Goal: Task Accomplishment & Management: Use online tool/utility

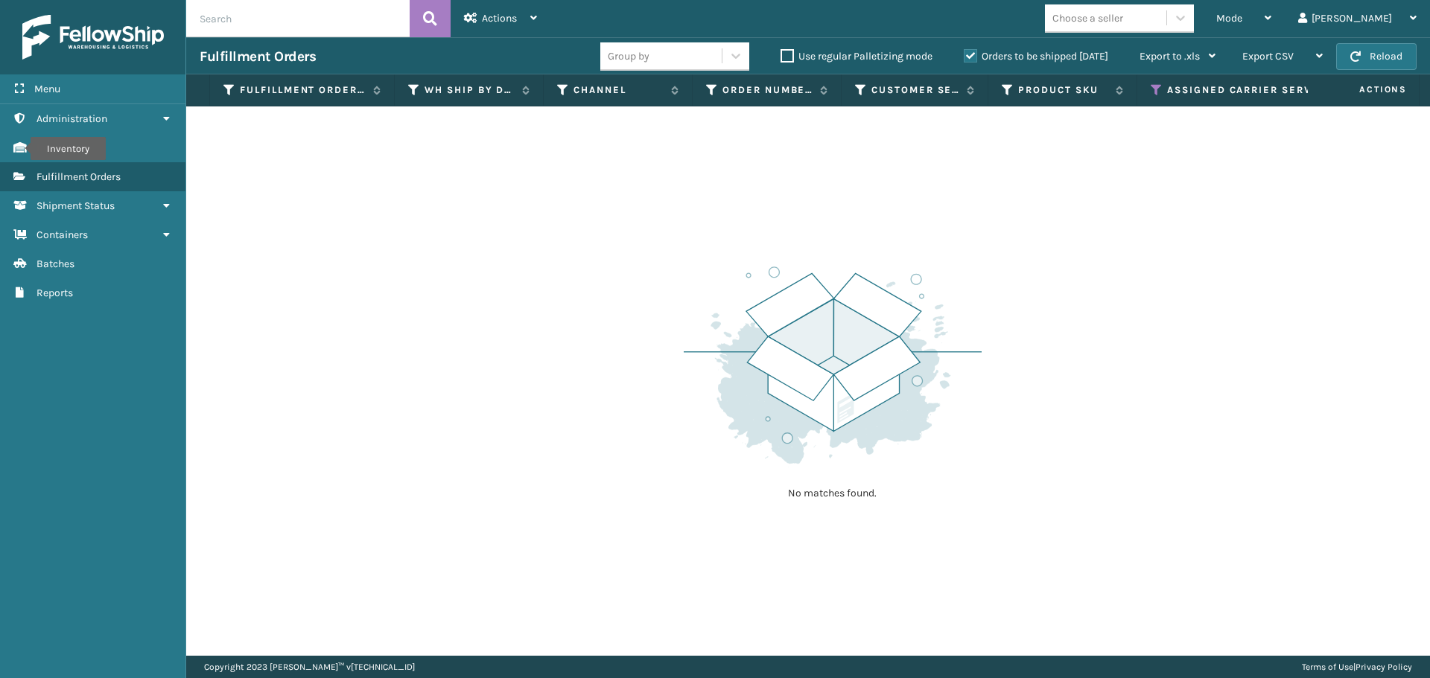
click at [1150, 90] on th "Assigned Carrier Service" at bounding box center [1266, 90] width 258 height 32
click at [1154, 89] on icon at bounding box center [1157, 89] width 12 height 13
click at [1242, 17] on span "Mode" at bounding box center [1229, 18] width 26 height 13
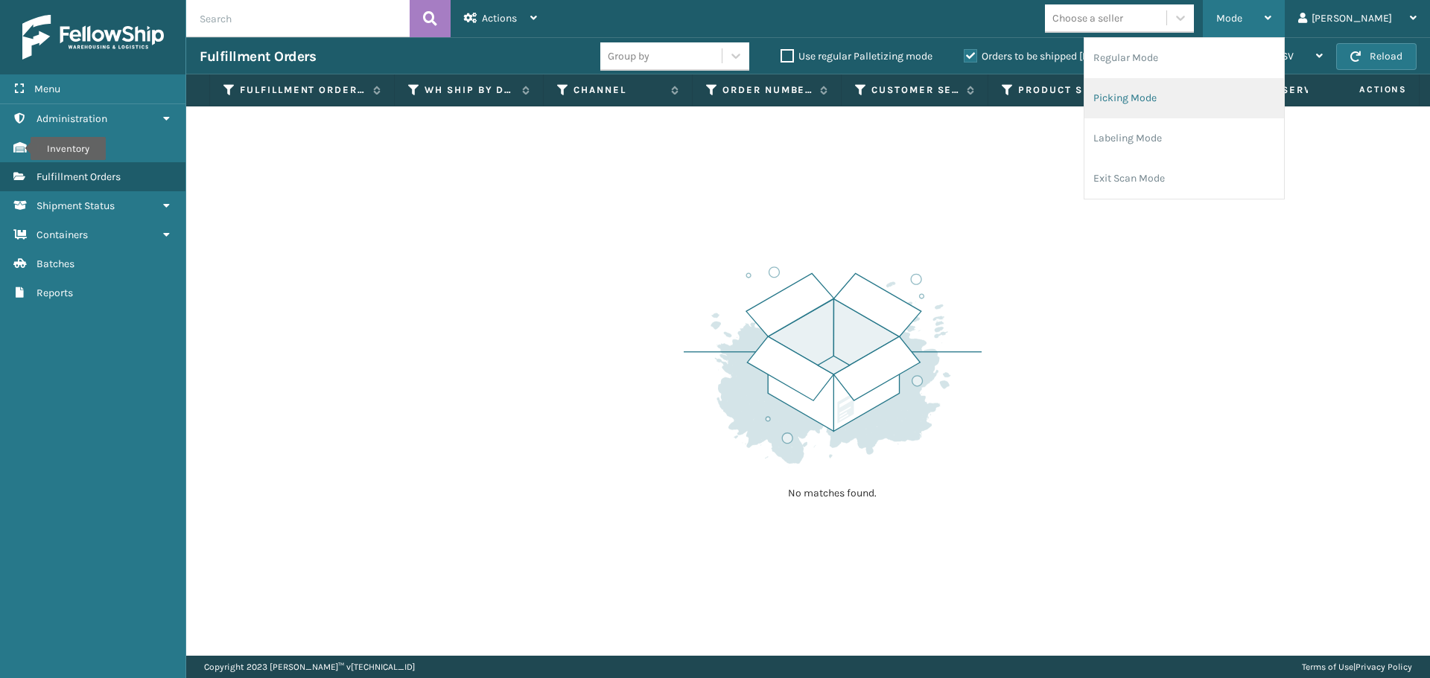
click at [1209, 96] on li "Picking Mode" at bounding box center [1184, 98] width 200 height 40
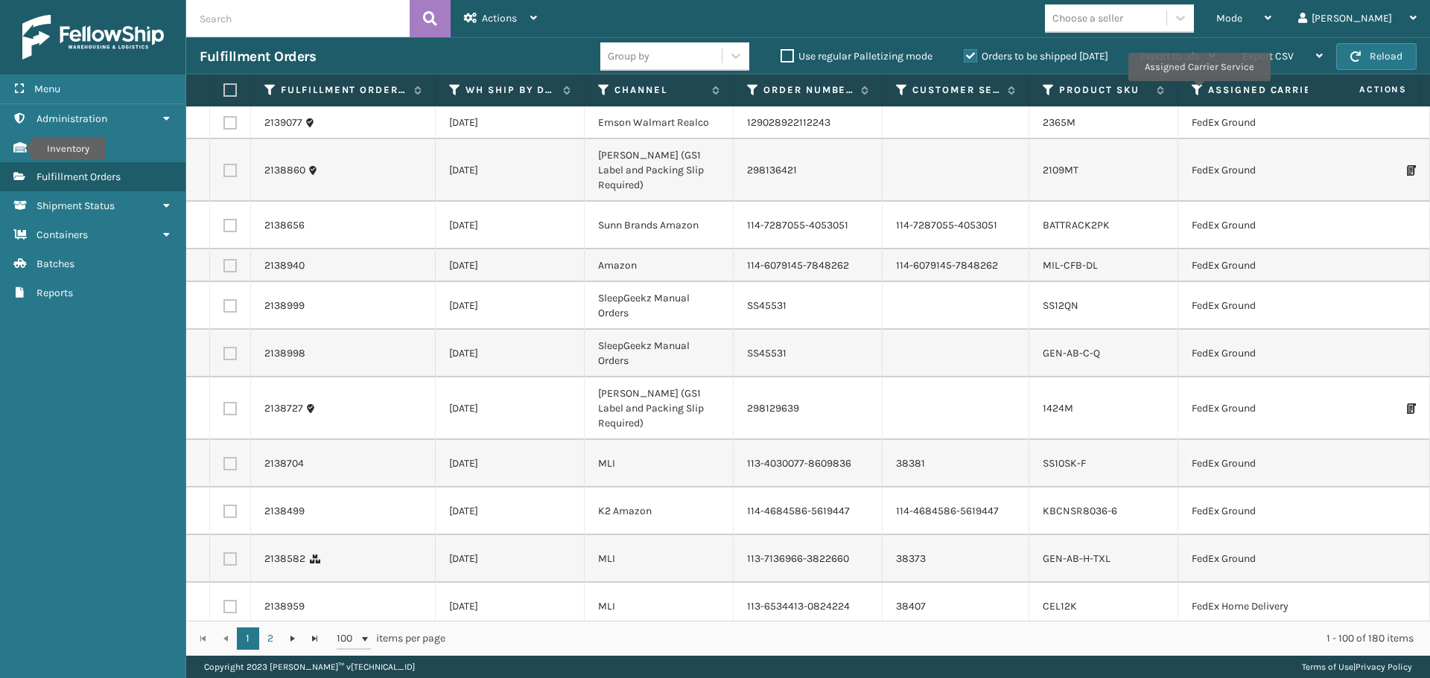
click at [1198, 92] on icon at bounding box center [1197, 89] width 12 height 13
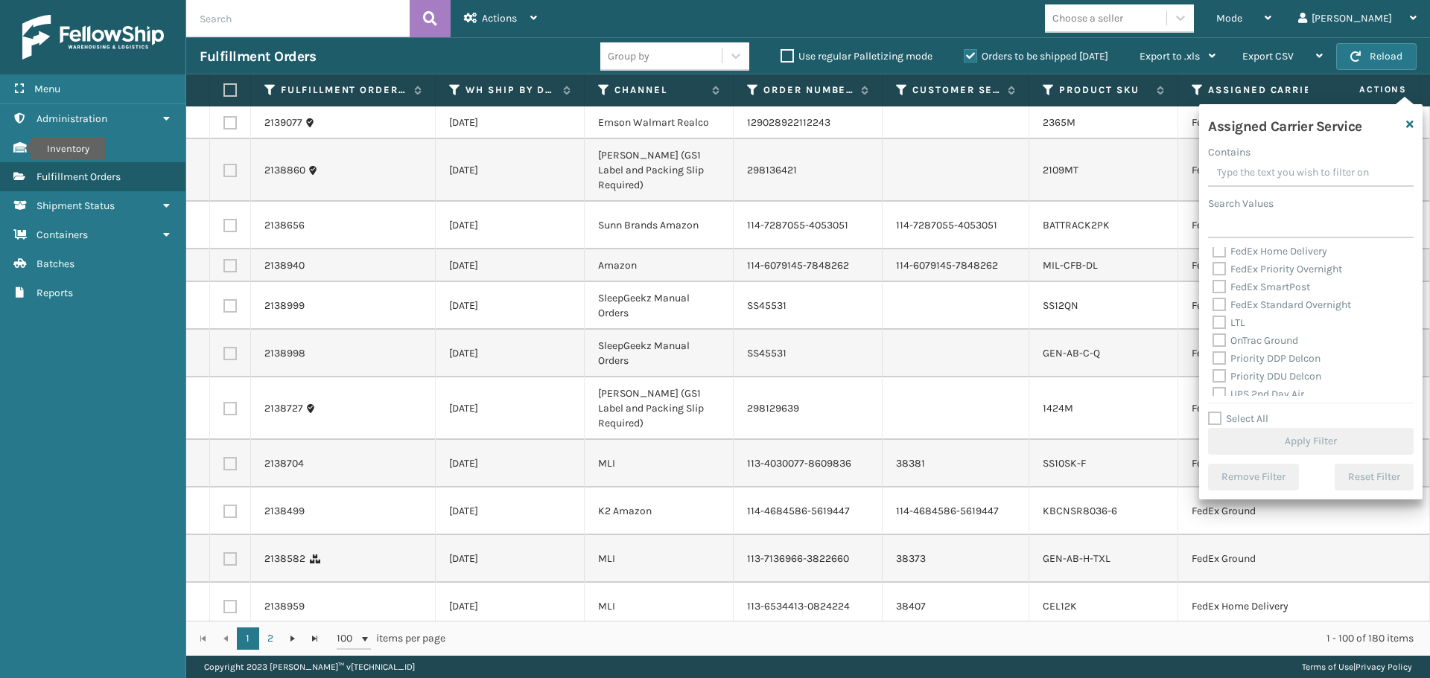
scroll to position [149, 0]
click at [1215, 319] on label "LTL" at bounding box center [1228, 321] width 33 height 13
click at [1213, 319] on input "LTL" at bounding box center [1212, 318] width 1 height 10
checkbox input "true"
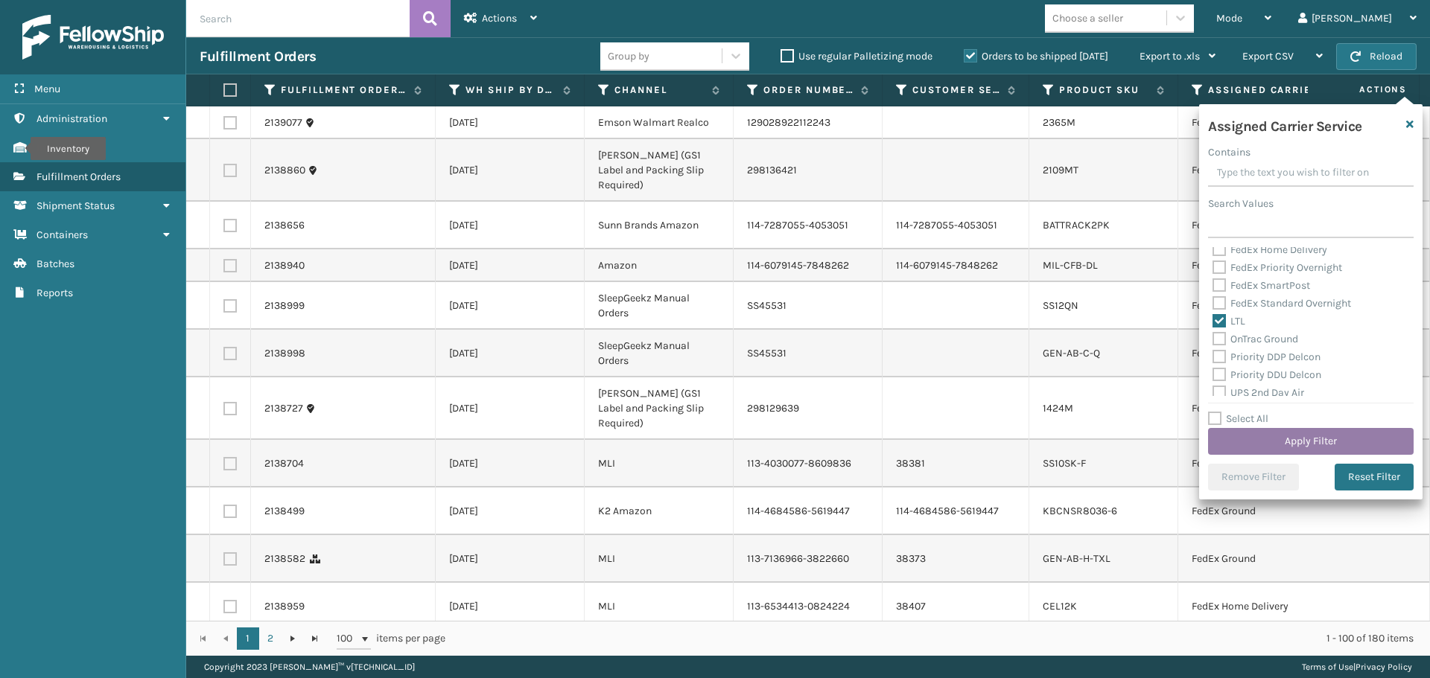
click at [1273, 432] on button "Apply Filter" at bounding box center [1311, 441] width 206 height 27
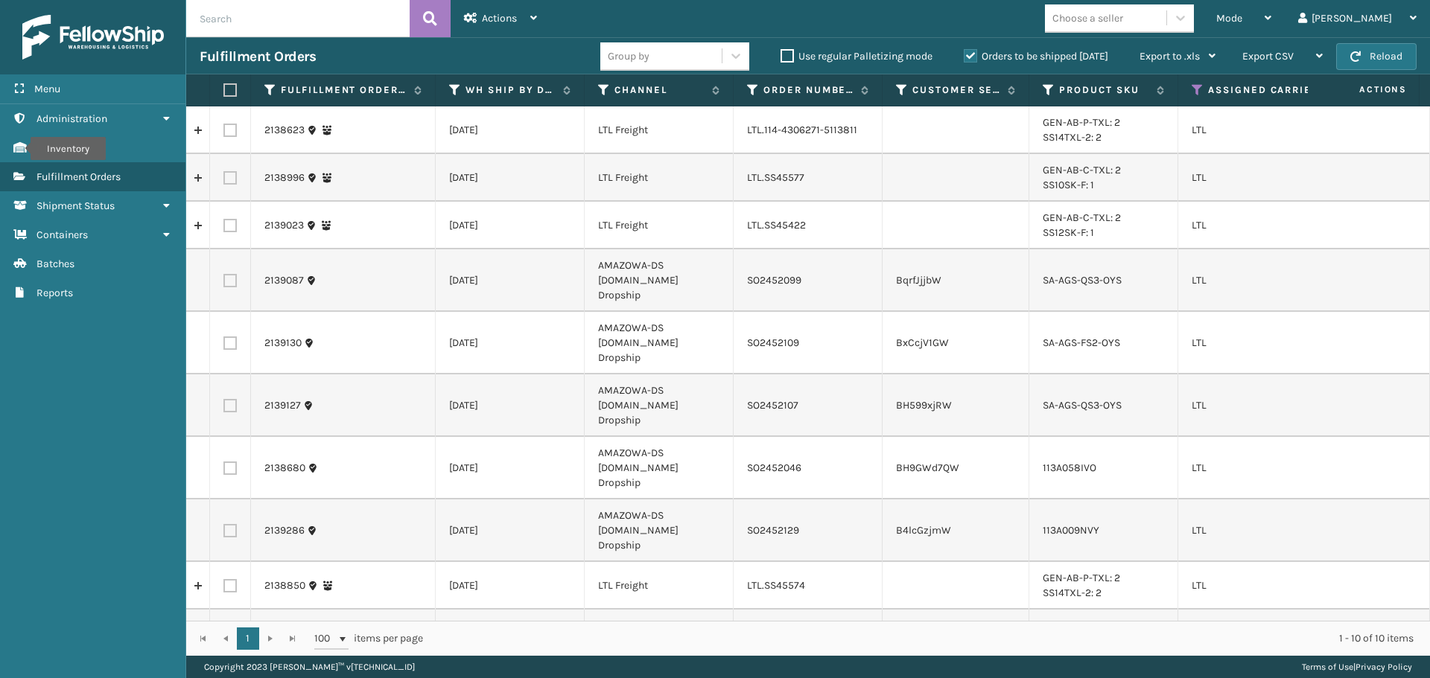
click at [1166, 31] on div "Choose a seller" at bounding box center [1119, 18] width 149 height 28
type input "lifestyle"
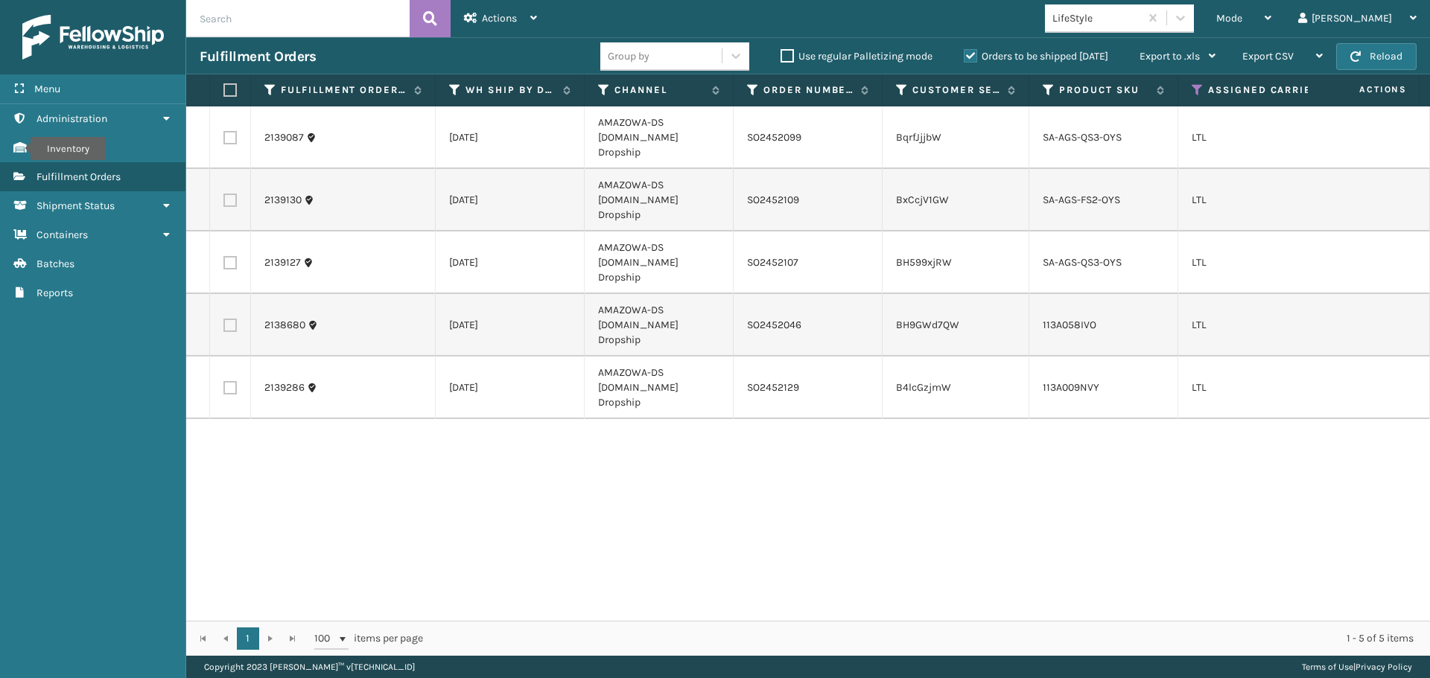
click at [757, 497] on div "2139087 [DATE] AMAZOWA-DS [DOMAIN_NAME] Dropship SO2452099 BqrfJjjbW SA-AGS-QS3…" at bounding box center [808, 363] width 1244 height 515
click at [1366, 51] on button "Reload" at bounding box center [1376, 56] width 80 height 27
drag, startPoint x: 231, startPoint y: 90, endPoint x: 246, endPoint y: 86, distance: 16.1
click at [231, 90] on label at bounding box center [227, 89] width 9 height 13
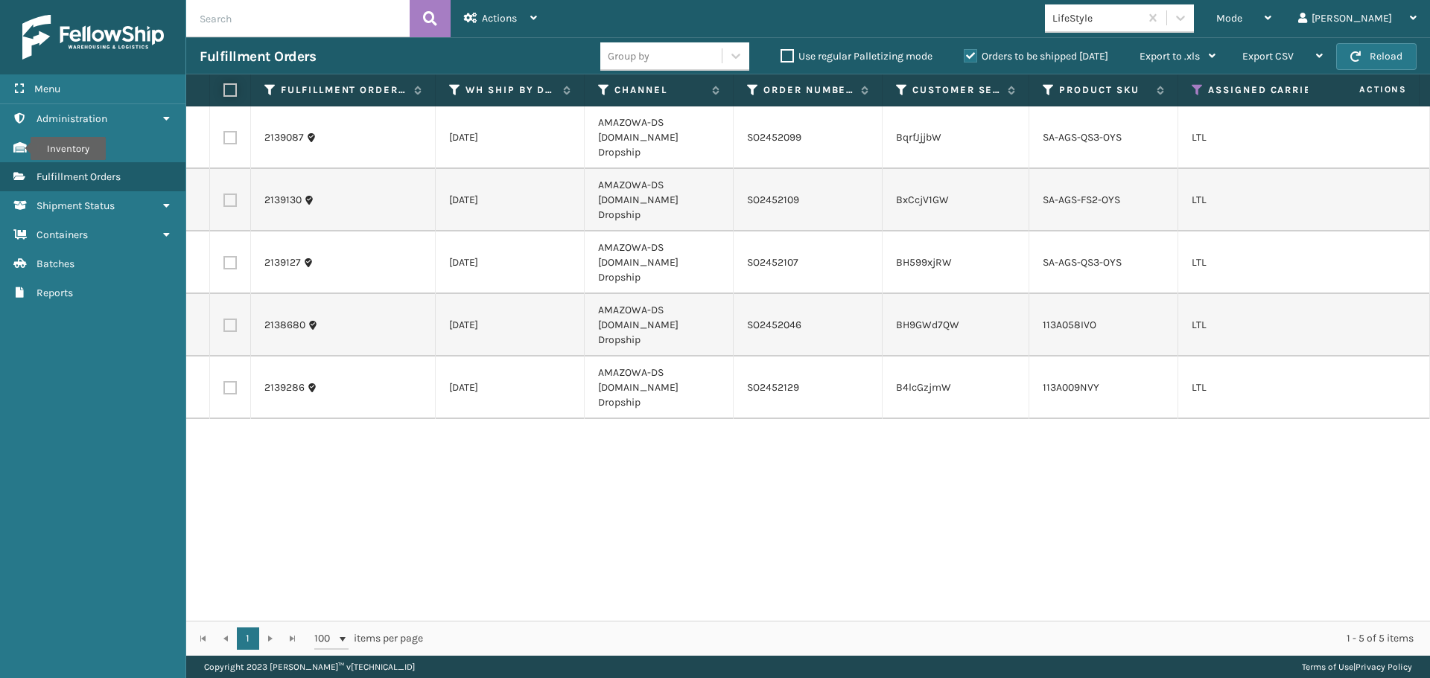
click at [224, 90] on input "checkbox" at bounding box center [223, 91] width 1 height 10
checkbox input "true"
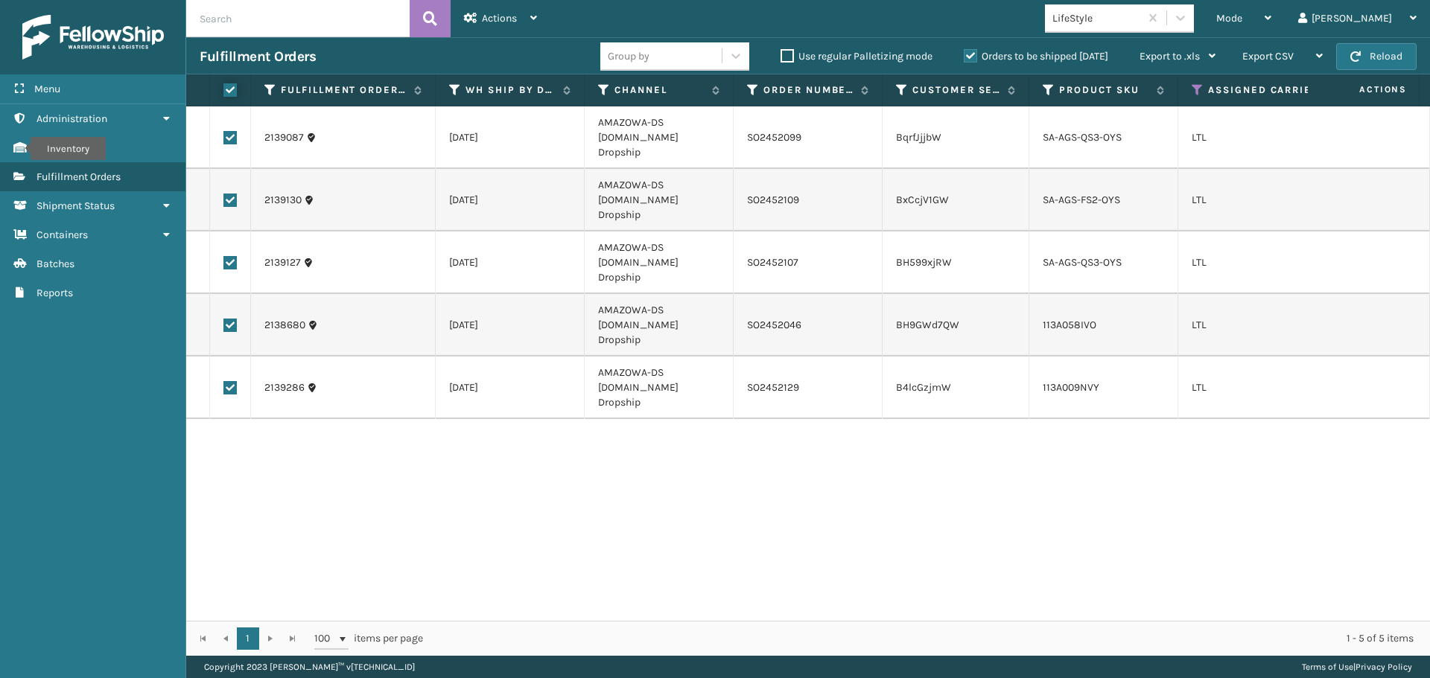
checkbox input "true"
click at [530, 22] on div "Actions" at bounding box center [500, 18] width 73 height 37
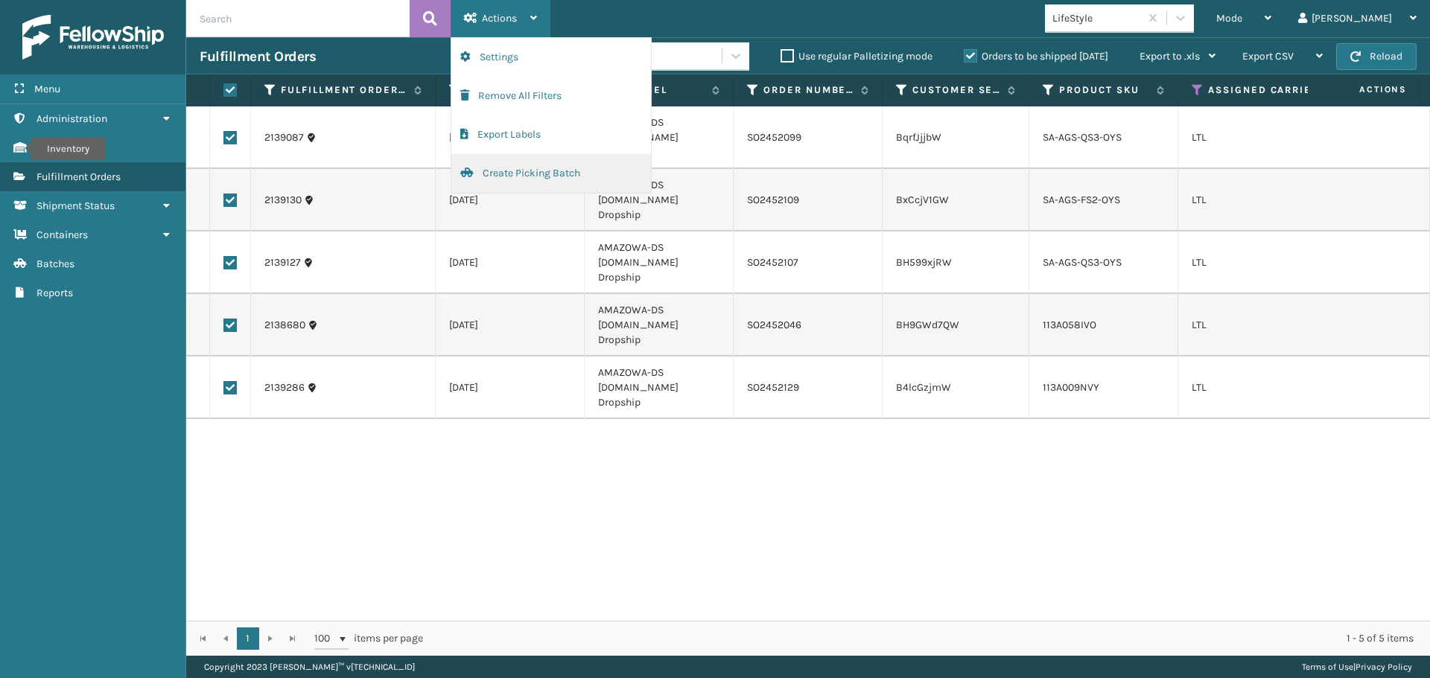
click at [523, 162] on button "Create Picking Batch" at bounding box center [551, 173] width 200 height 39
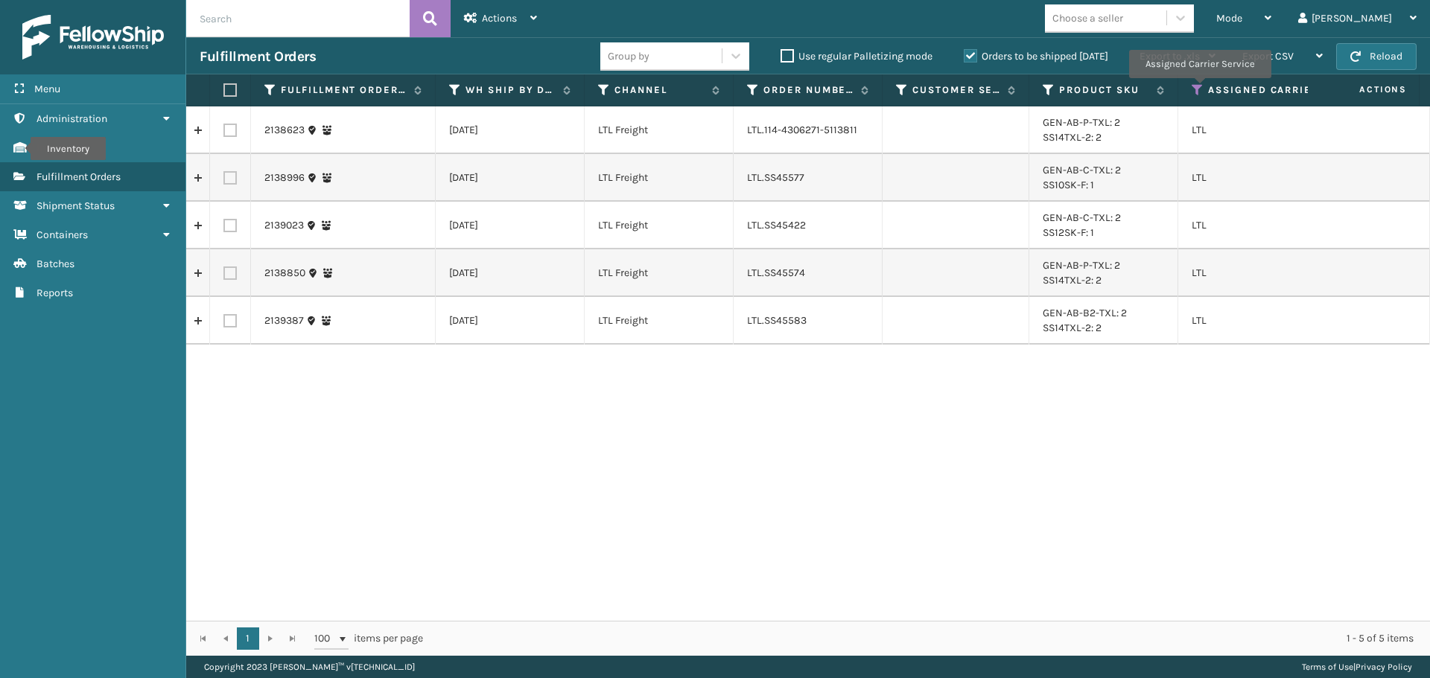
click at [1199, 89] on icon at bounding box center [1197, 89] width 12 height 13
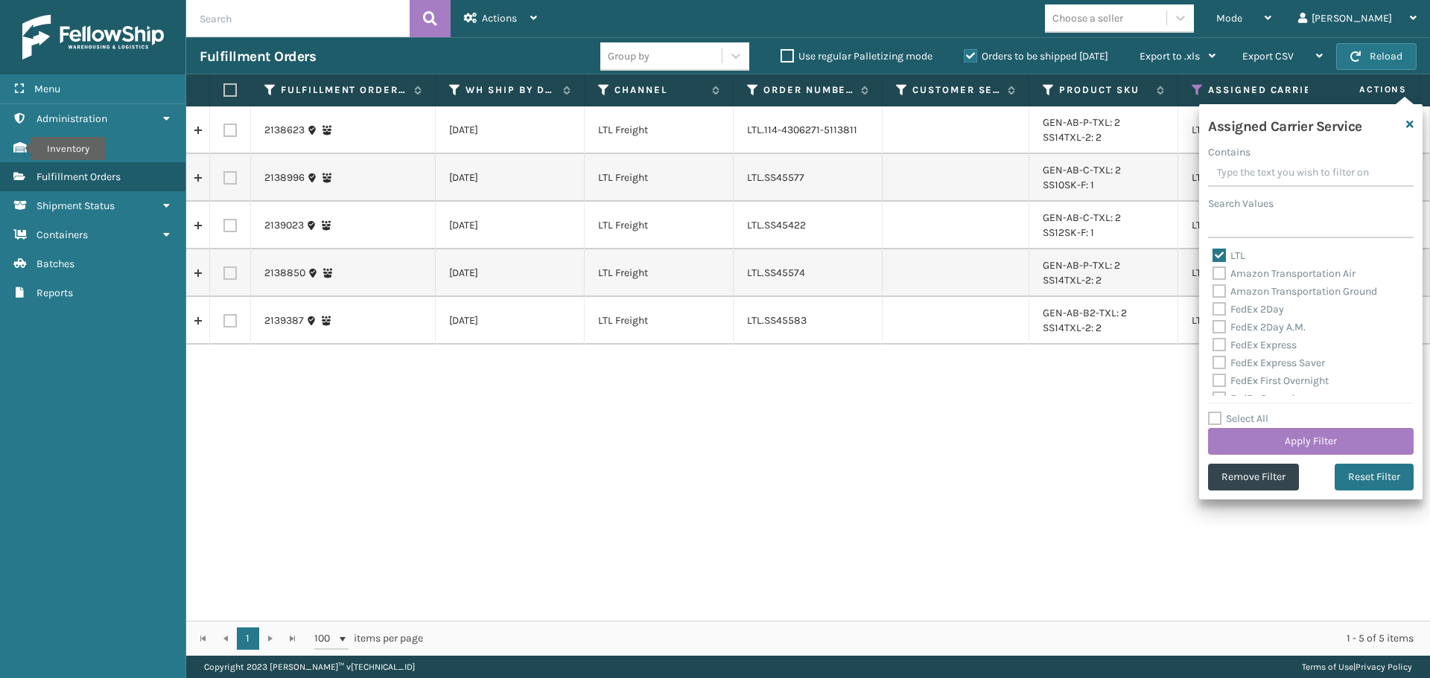
click at [1218, 257] on label "LTL" at bounding box center [1228, 255] width 33 height 13
click at [1213, 257] on input "LTL" at bounding box center [1212, 252] width 1 height 10
checkbox input "false"
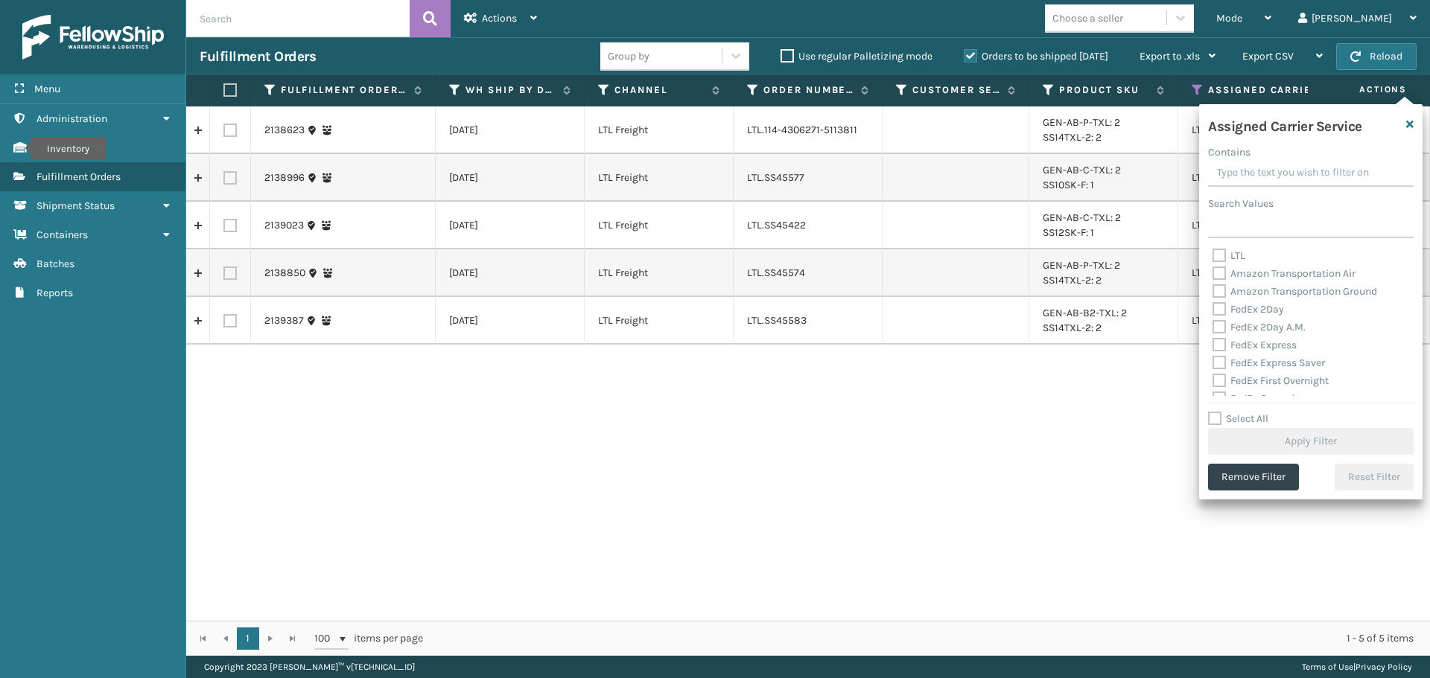
click at [1215, 420] on label "Select All" at bounding box center [1238, 419] width 60 height 13
click at [1215, 412] on input "Select All" at bounding box center [1319, 410] width 223 height 1
checkbox input "true"
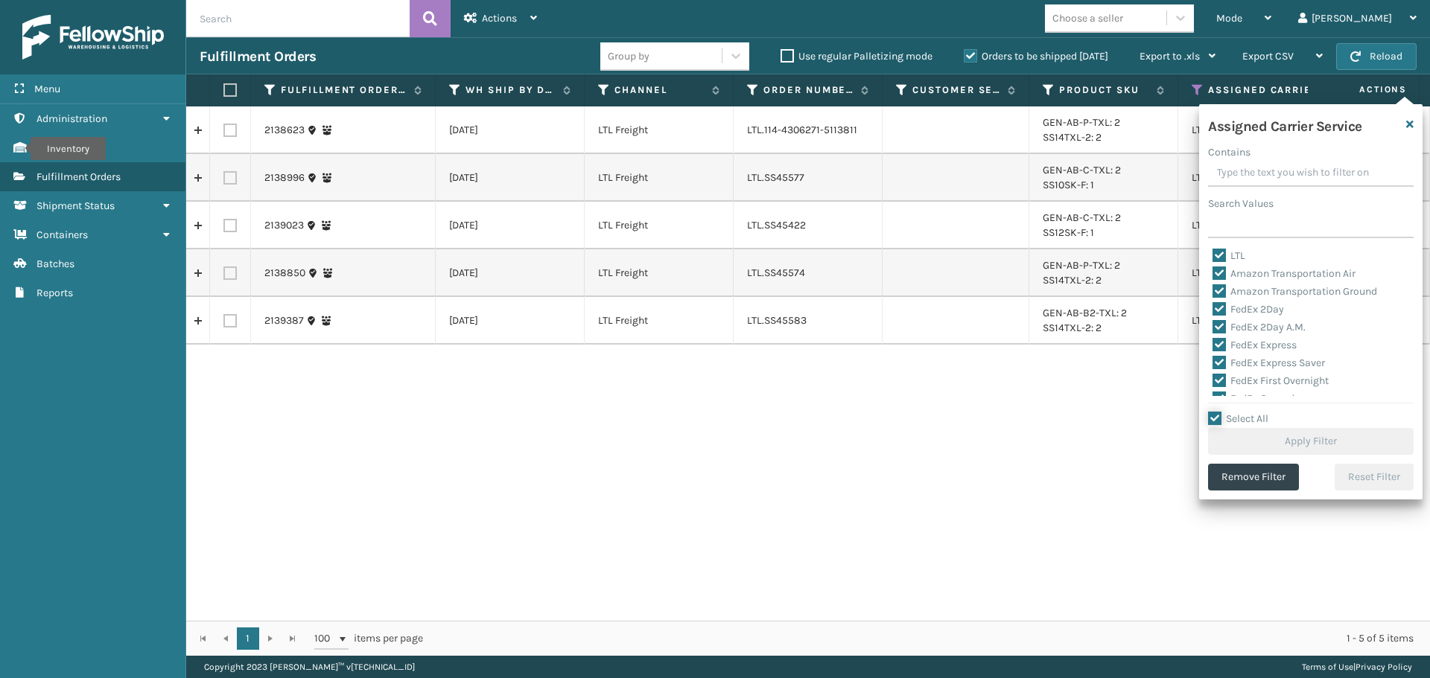
checkbox input "true"
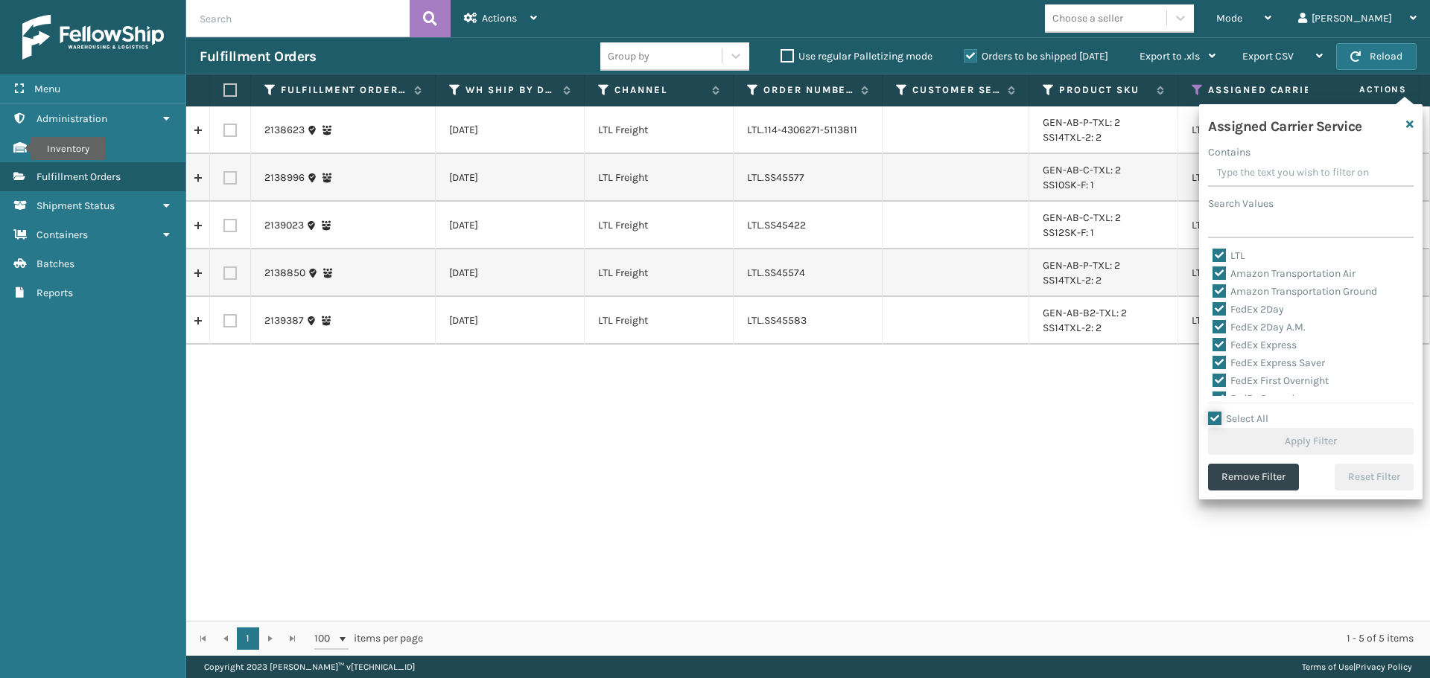
checkbox input "true"
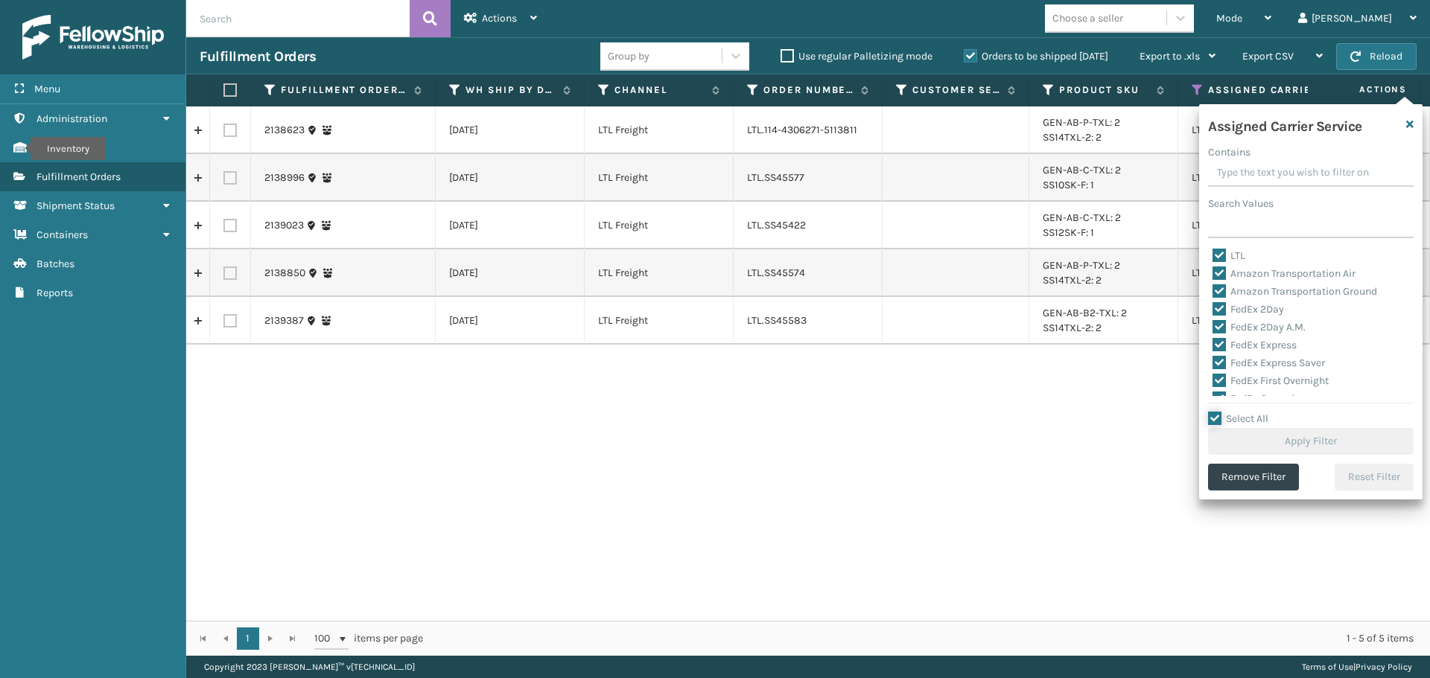
checkbox input "true"
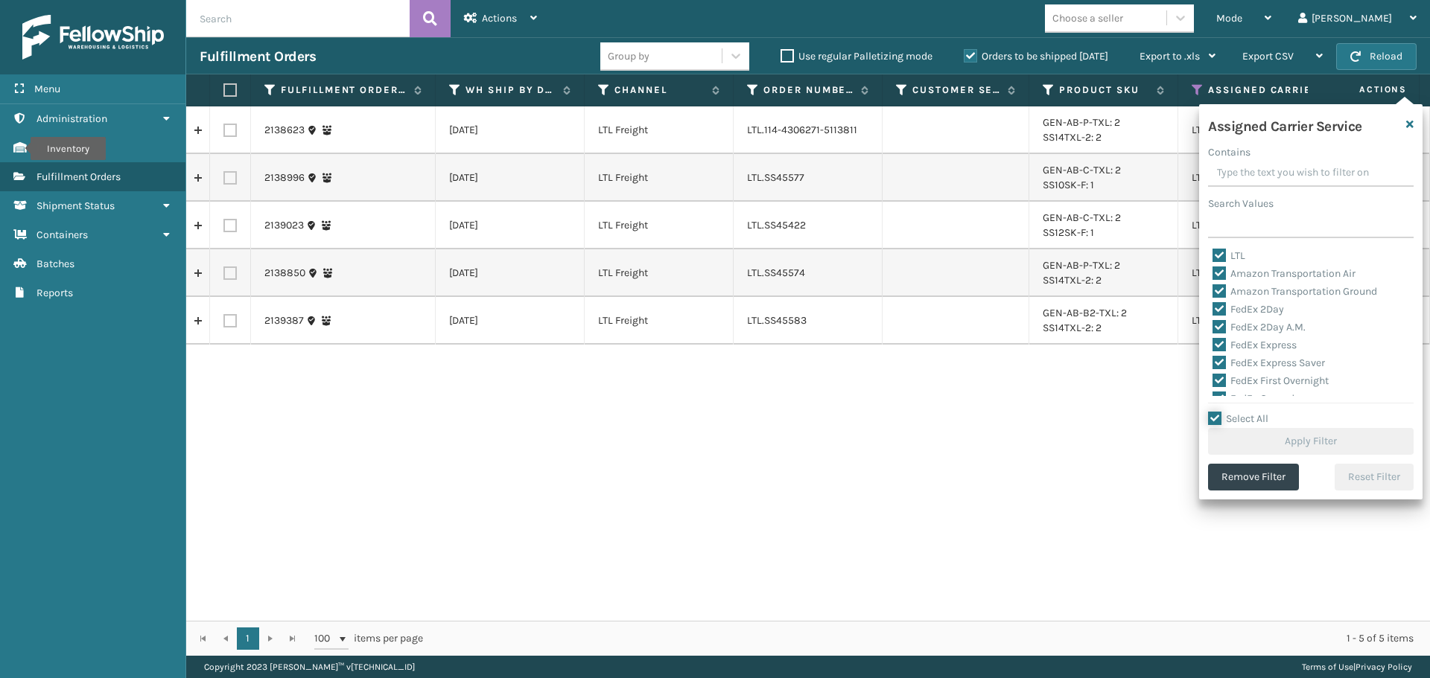
checkbox input "true"
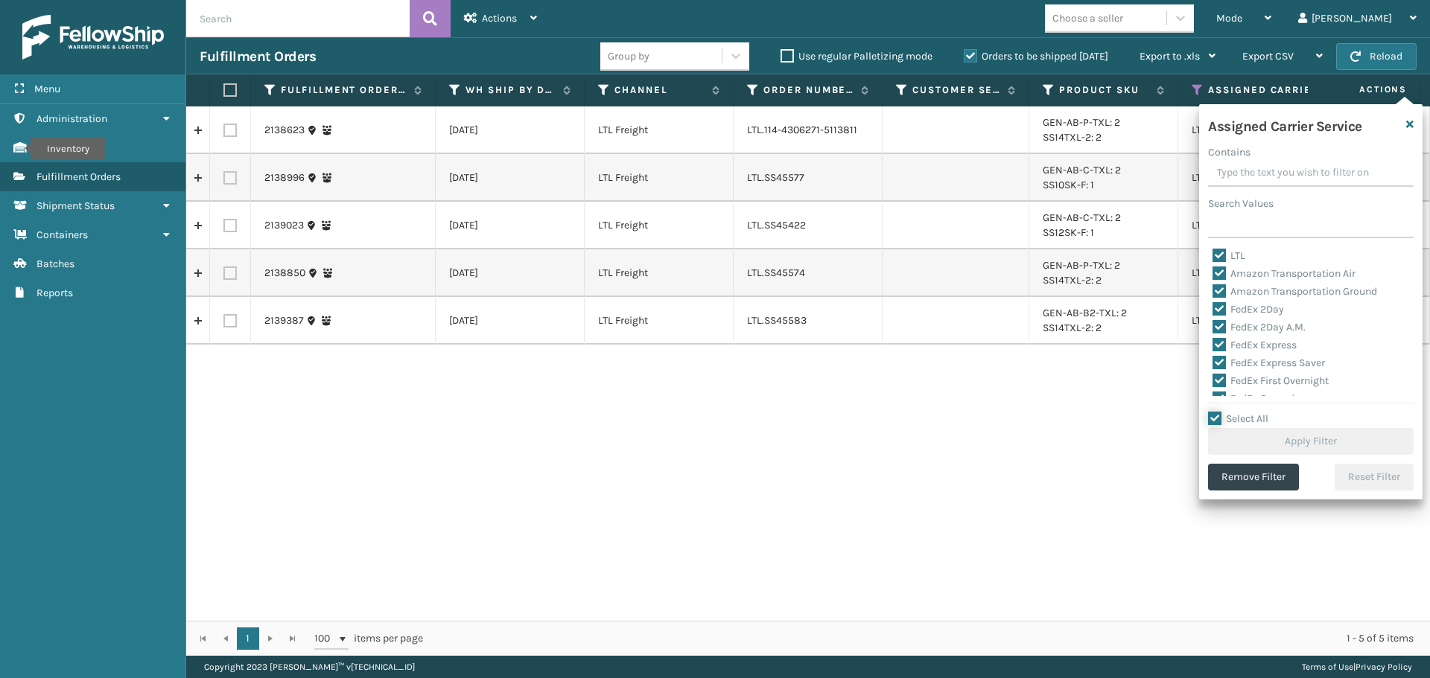
checkbox input "true"
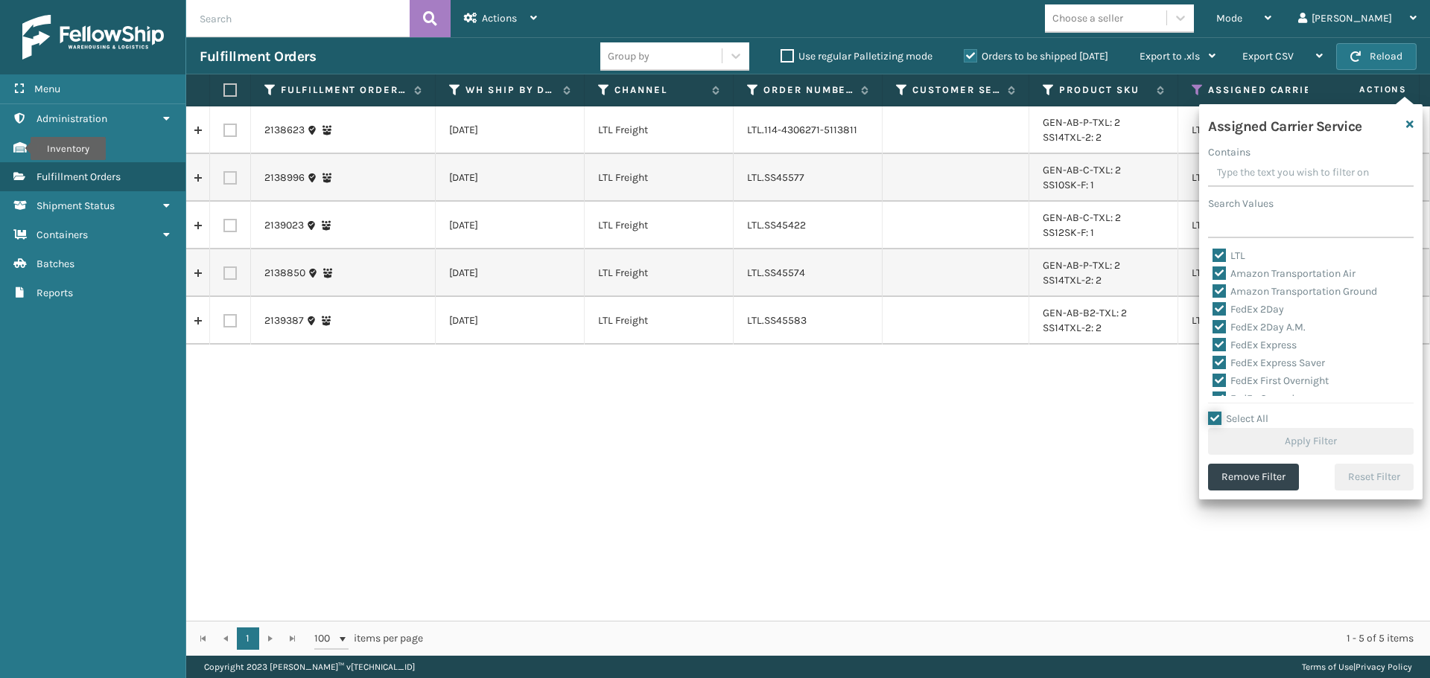
checkbox input "true"
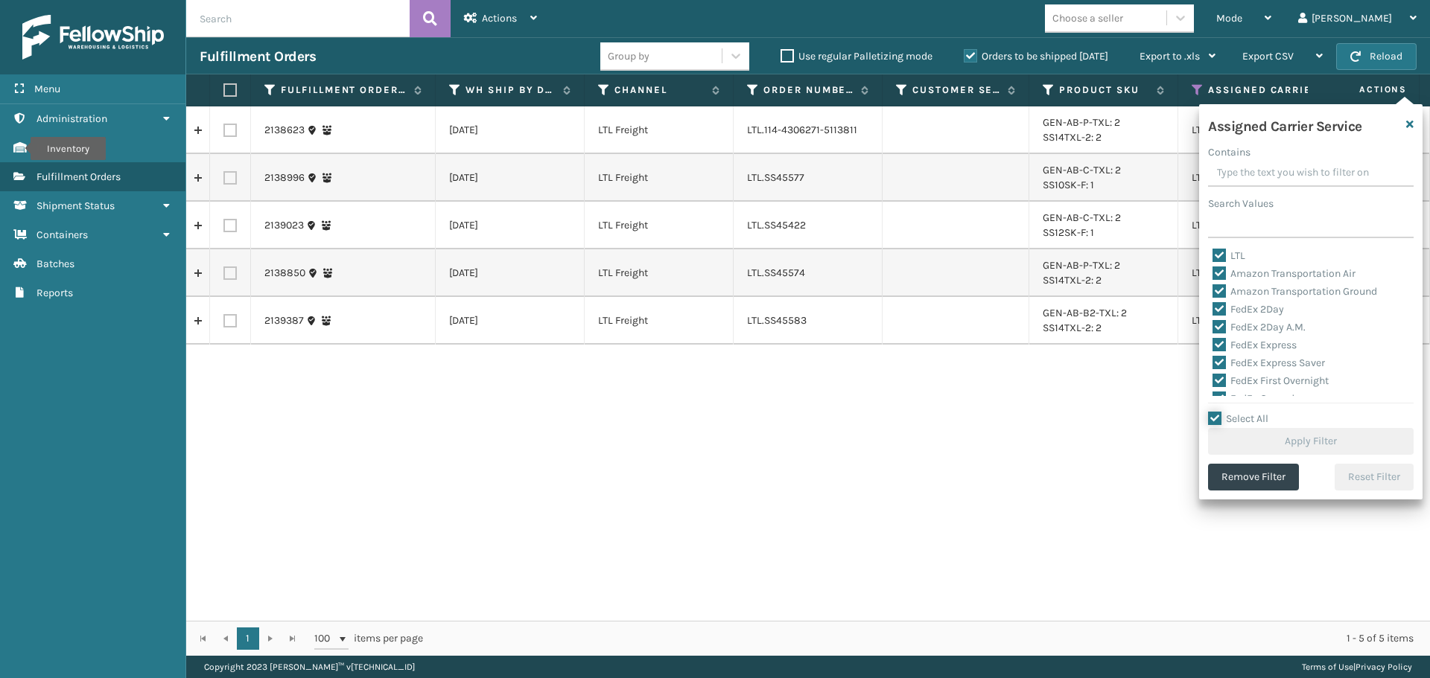
checkbox input "true"
click at [1218, 257] on label "LTL" at bounding box center [1228, 255] width 33 height 13
click at [1213, 257] on input "LTL" at bounding box center [1212, 252] width 1 height 10
checkbox input "false"
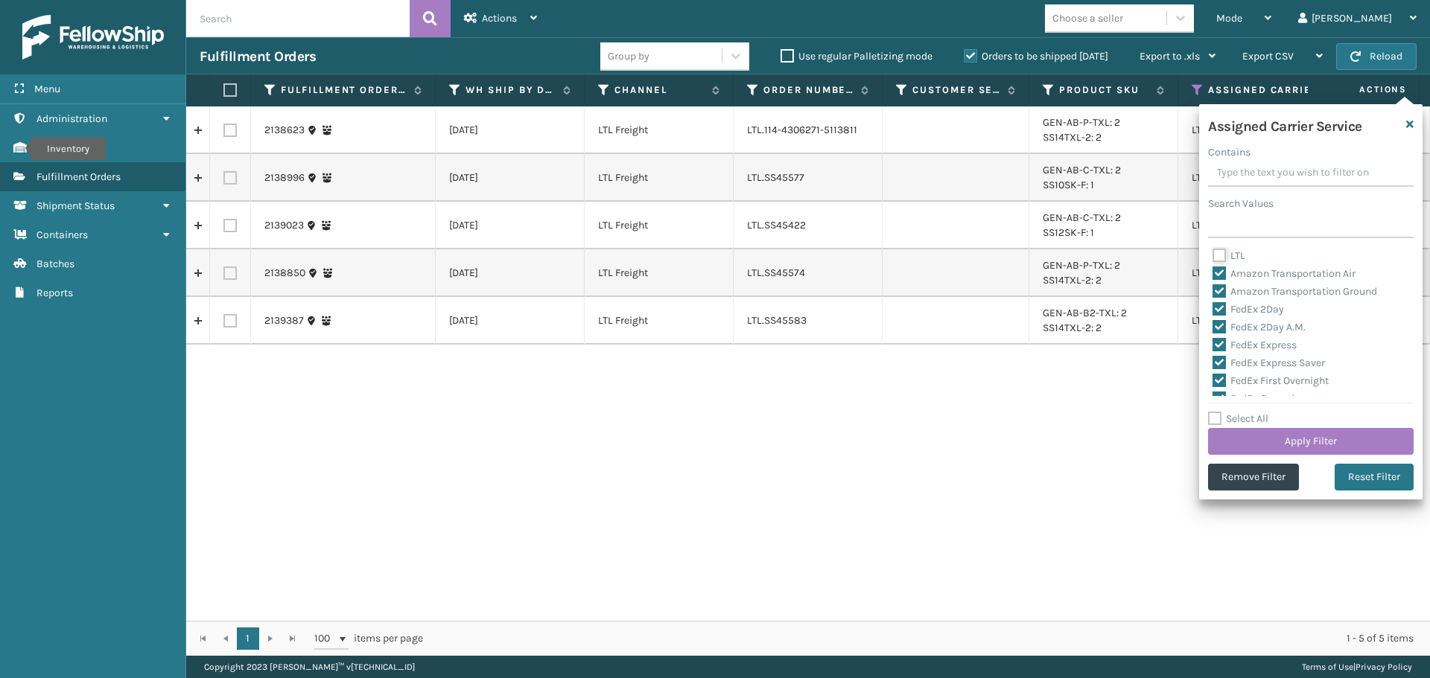
checkbox input "false"
click at [1270, 443] on button "Apply Filter" at bounding box center [1311, 441] width 206 height 27
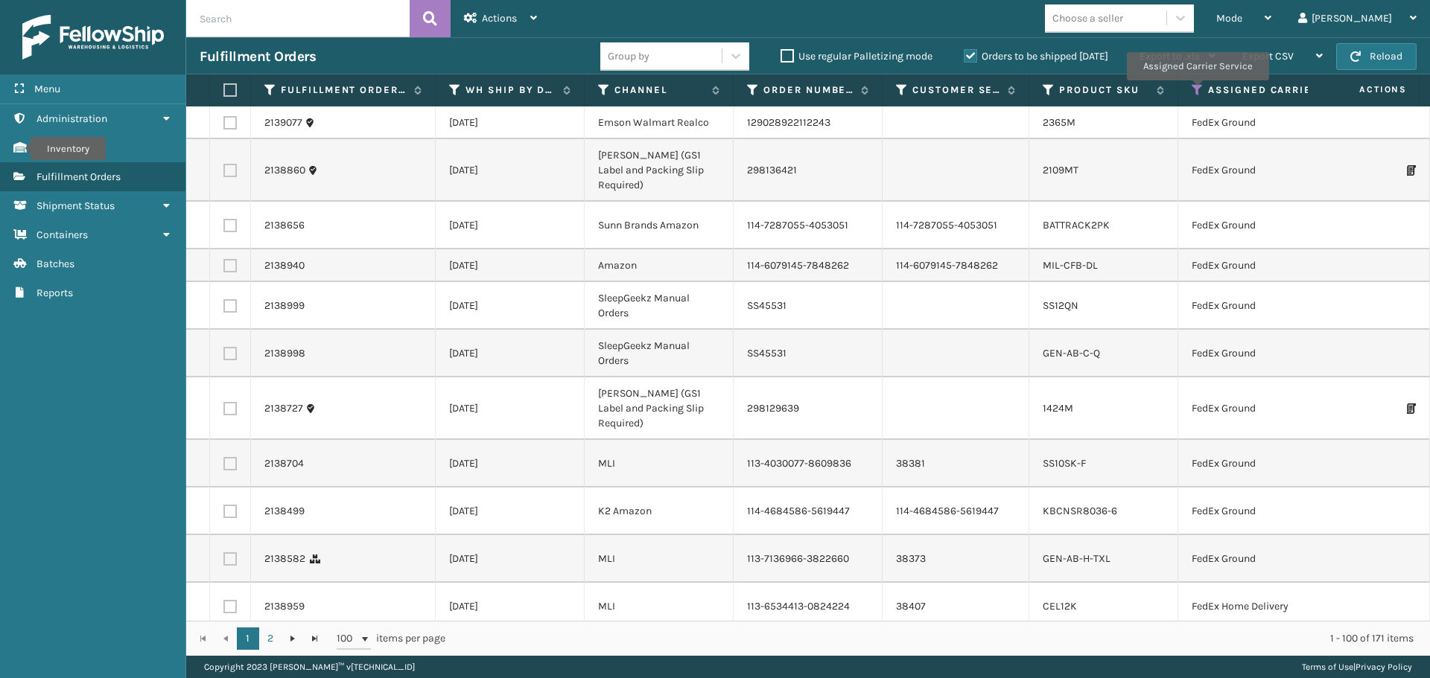
click at [1196, 91] on icon at bounding box center [1197, 89] width 12 height 13
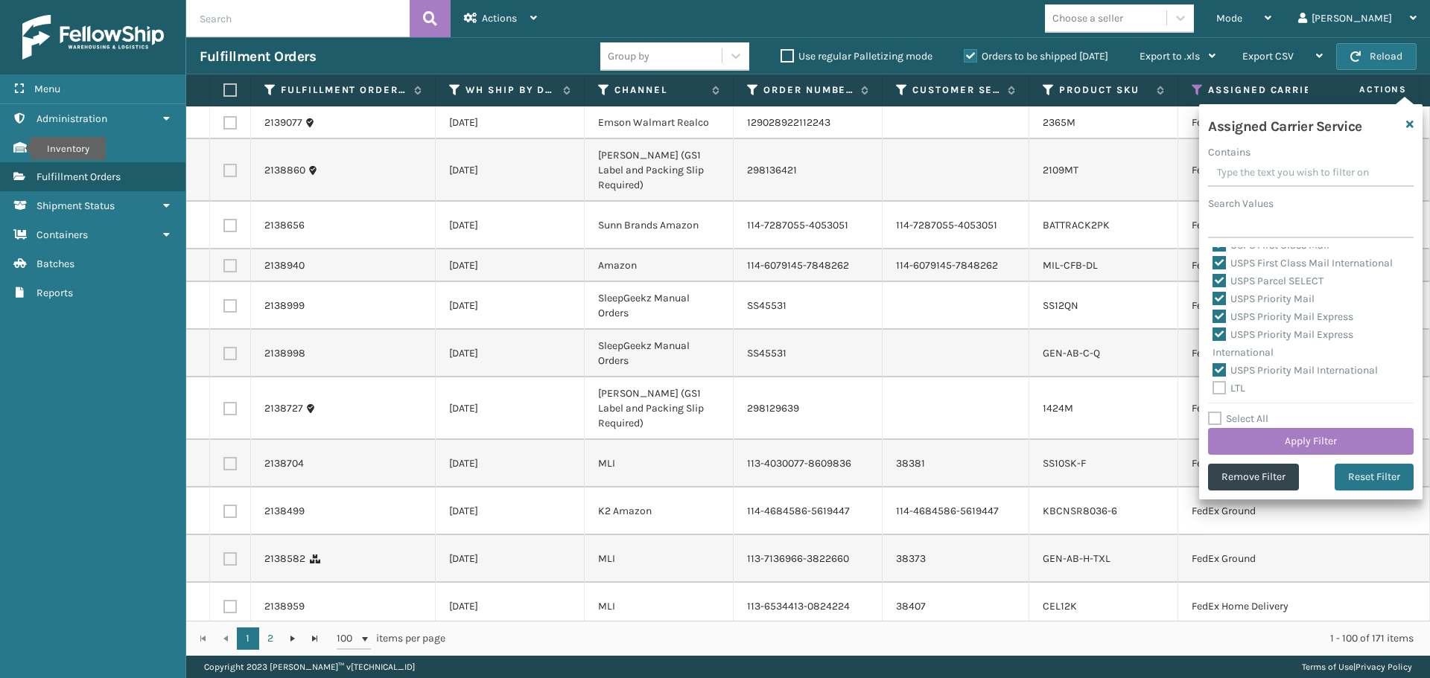
scroll to position [459, 0]
click at [1219, 367] on label "USPS Priority Mail International" at bounding box center [1294, 369] width 165 height 13
click at [1213, 367] on input "USPS Priority Mail International" at bounding box center [1212, 365] width 1 height 10
checkbox input "false"
click at [1218, 329] on label "USPS Priority Mail Express International" at bounding box center [1282, 342] width 141 height 31
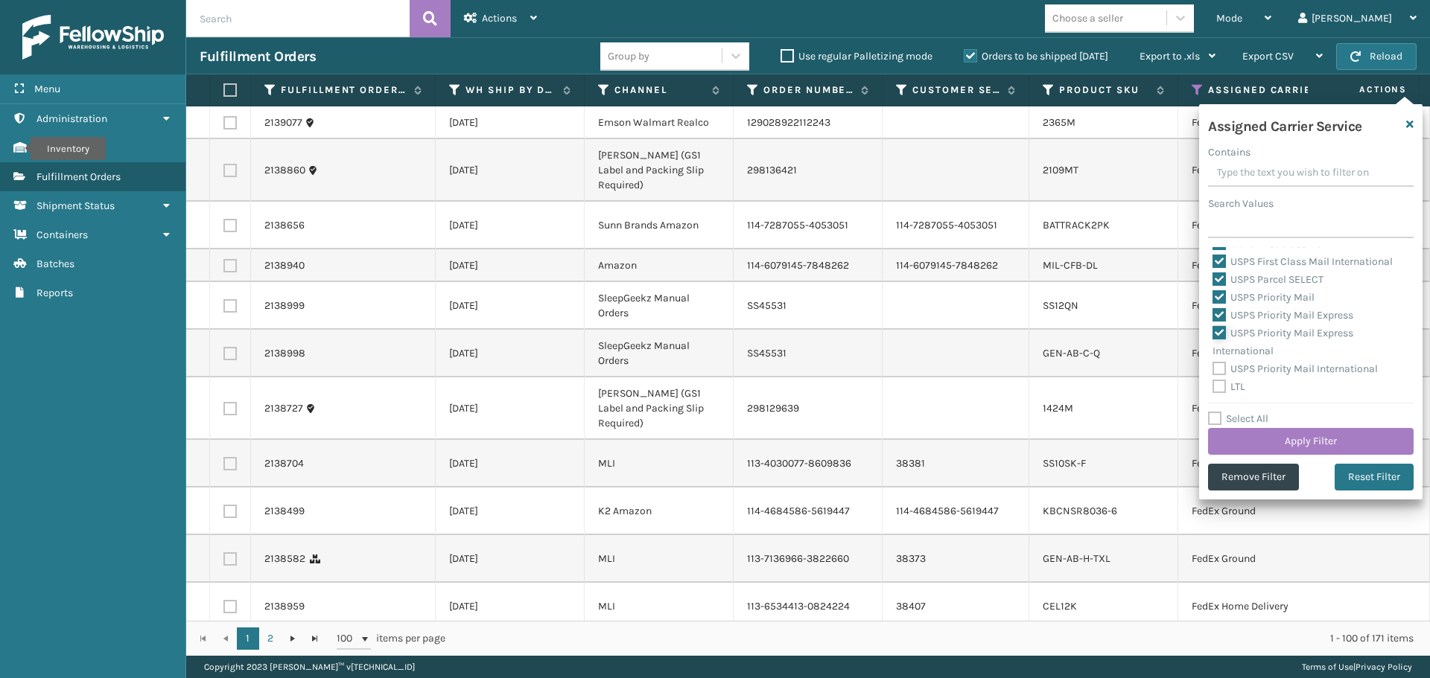
click at [1213, 329] on input "USPS Priority Mail Express International" at bounding box center [1212, 330] width 1 height 10
checkbox input "false"
click at [1218, 316] on label "USPS Priority Mail Express" at bounding box center [1282, 315] width 141 height 13
click at [1213, 316] on input "USPS Priority Mail Express" at bounding box center [1212, 312] width 1 height 10
checkbox input "false"
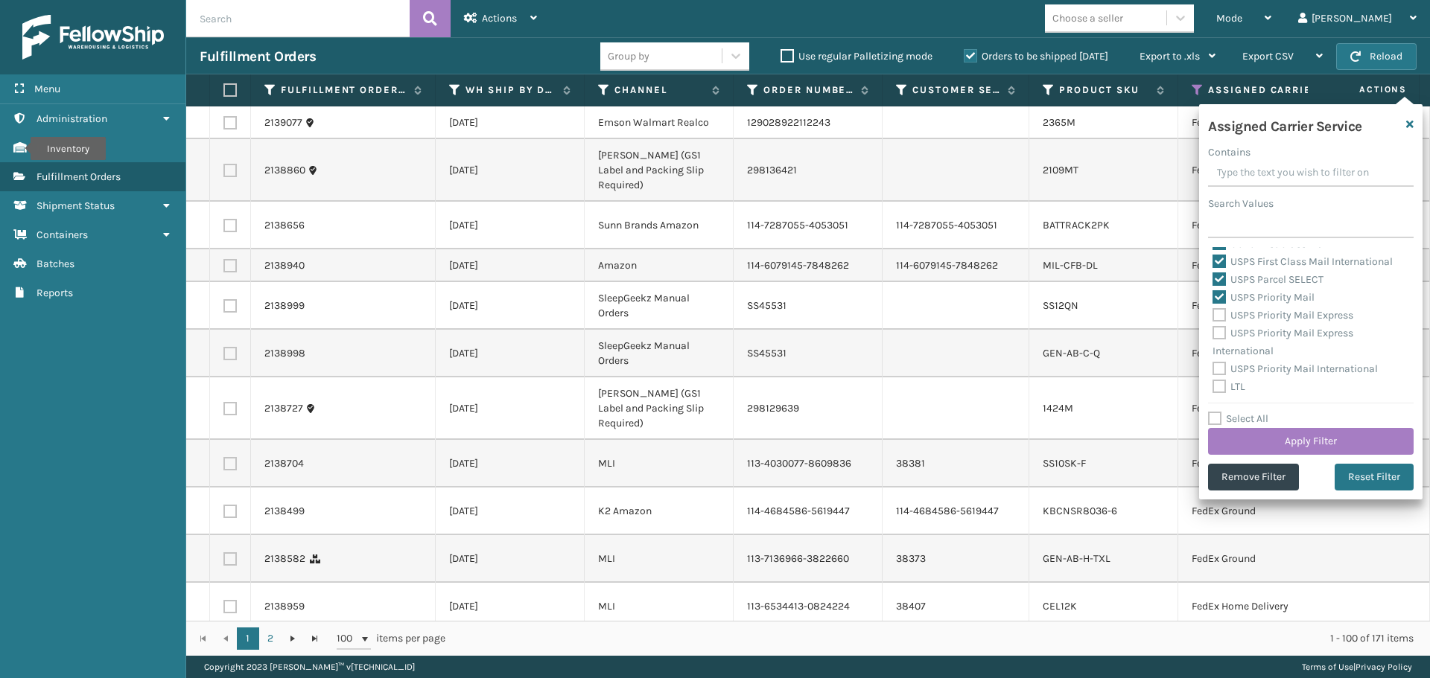
click at [1218, 296] on label "USPS Priority Mail" at bounding box center [1263, 297] width 102 height 13
click at [1213, 296] on input "USPS Priority Mail" at bounding box center [1212, 294] width 1 height 10
checkbox input "false"
click at [1220, 280] on label "USPS Parcel SELECT" at bounding box center [1267, 279] width 111 height 13
click at [1213, 280] on input "USPS Parcel SELECT" at bounding box center [1212, 276] width 1 height 10
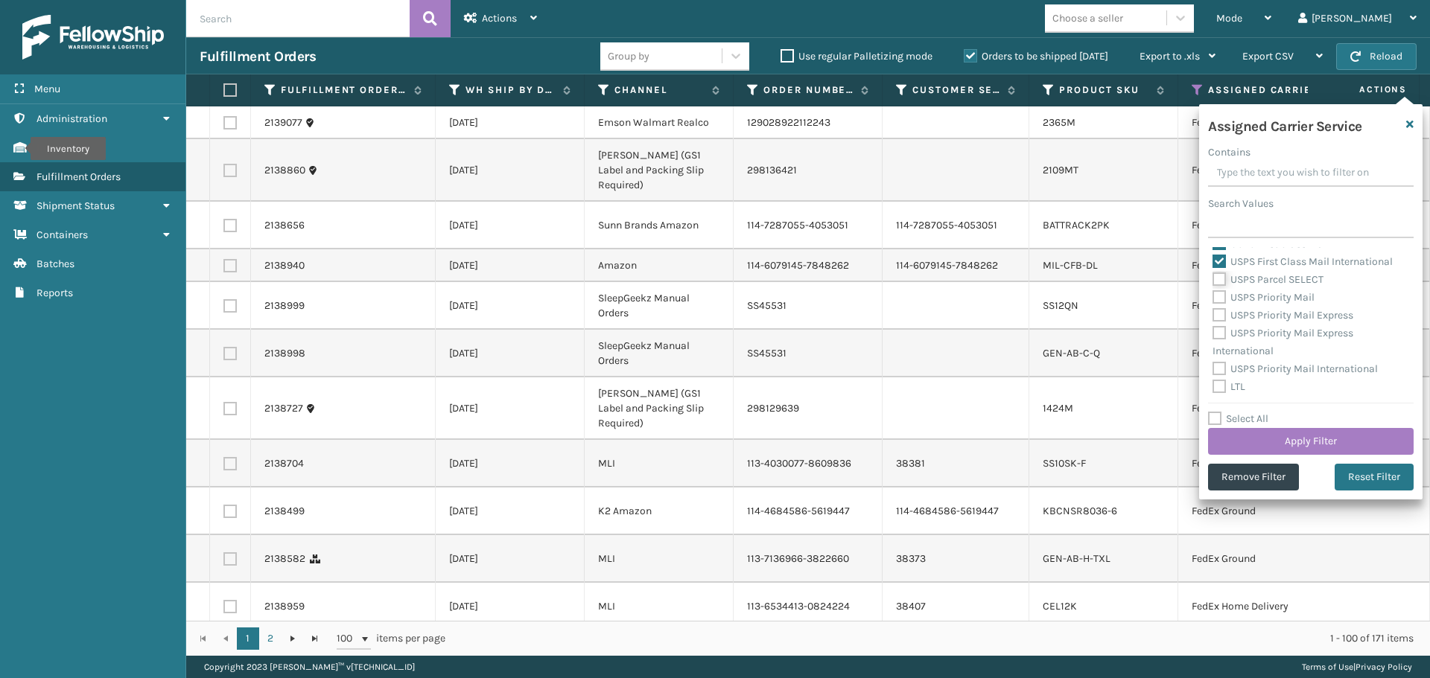
checkbox input "false"
click at [1220, 260] on label "USPS First Class Mail International" at bounding box center [1302, 261] width 180 height 13
click at [1213, 260] on input "USPS First Class Mail International" at bounding box center [1212, 258] width 1 height 10
checkbox input "false"
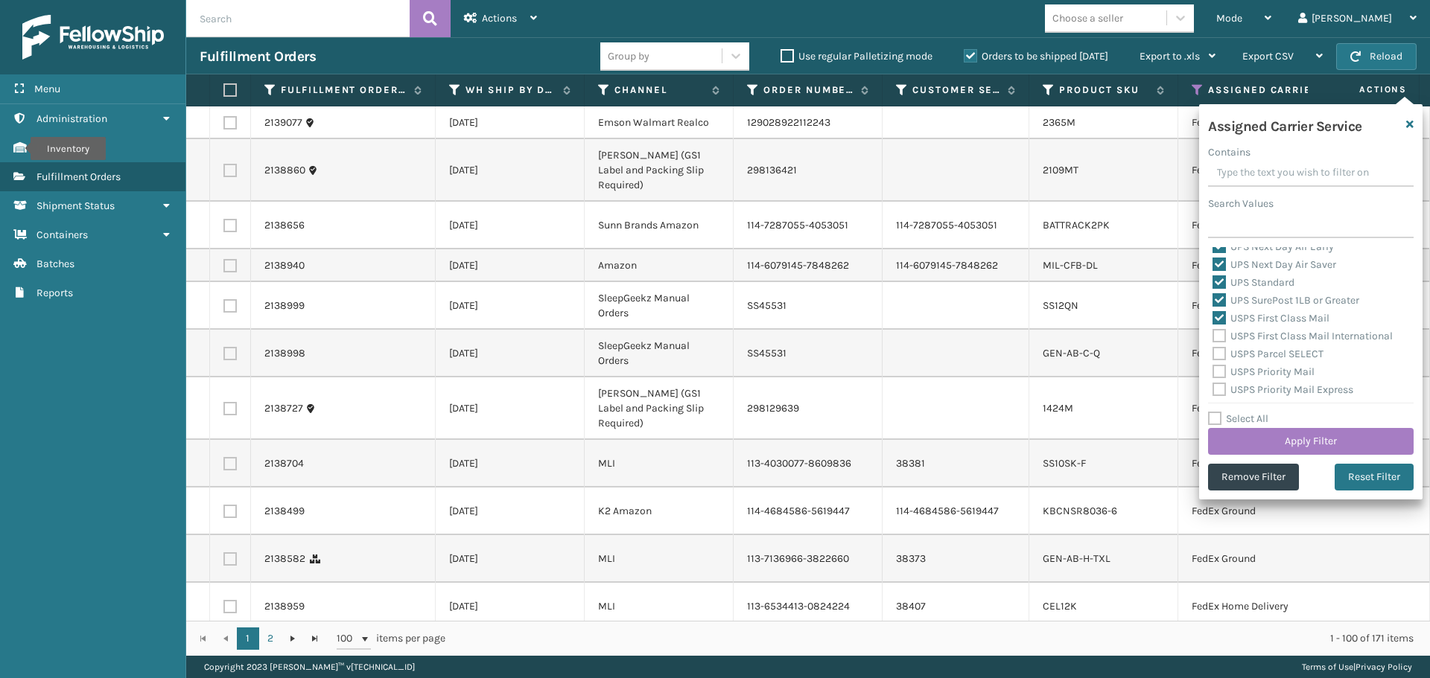
click at [1218, 317] on label "USPS First Class Mail" at bounding box center [1270, 318] width 117 height 13
click at [1213, 317] on input "USPS First Class Mail" at bounding box center [1212, 315] width 1 height 10
checkbox input "false"
click at [1218, 301] on label "UPS SurePost 1LB or Greater" at bounding box center [1285, 300] width 147 height 13
click at [1213, 301] on input "UPS SurePost 1LB or Greater" at bounding box center [1212, 297] width 1 height 10
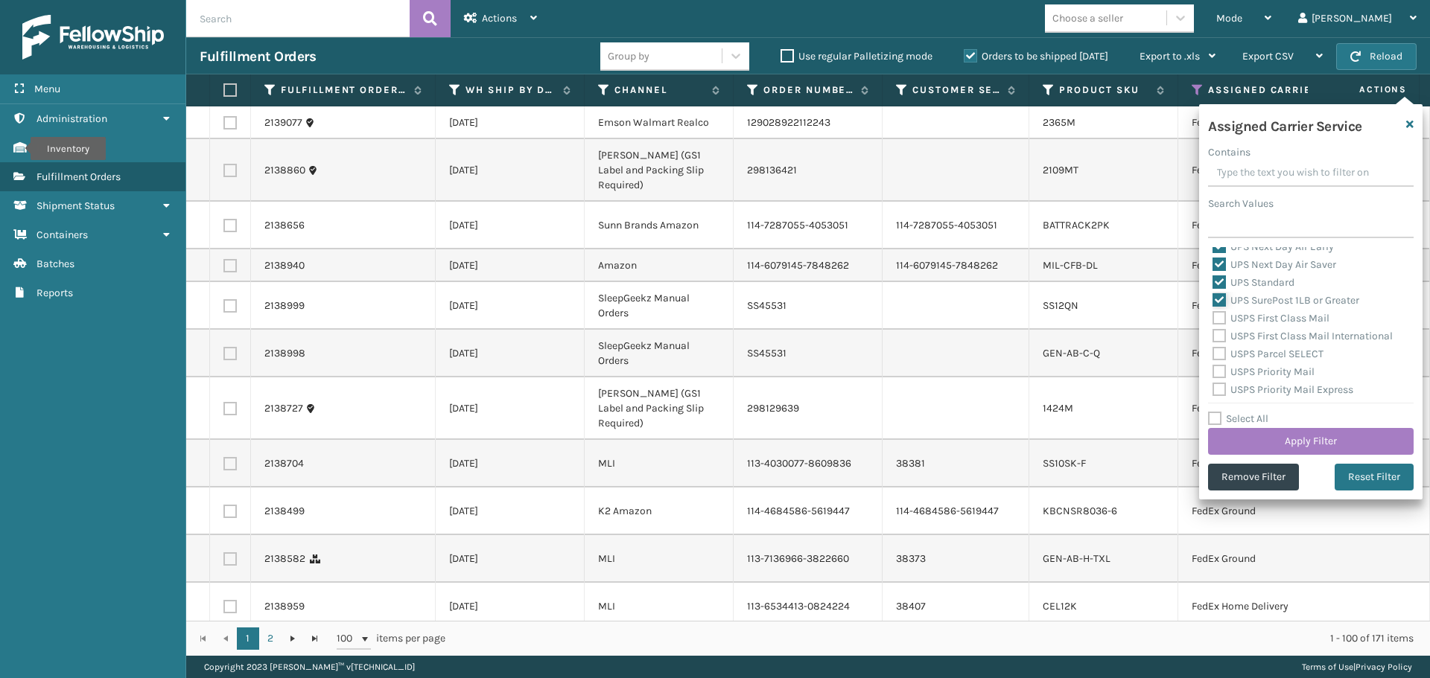
checkbox input "false"
click at [1217, 284] on label "UPS Standard" at bounding box center [1253, 282] width 82 height 13
click at [1213, 284] on input "UPS Standard" at bounding box center [1212, 279] width 1 height 10
checkbox input "false"
click at [1217, 267] on label "UPS Next Day Air Saver" at bounding box center [1274, 264] width 124 height 13
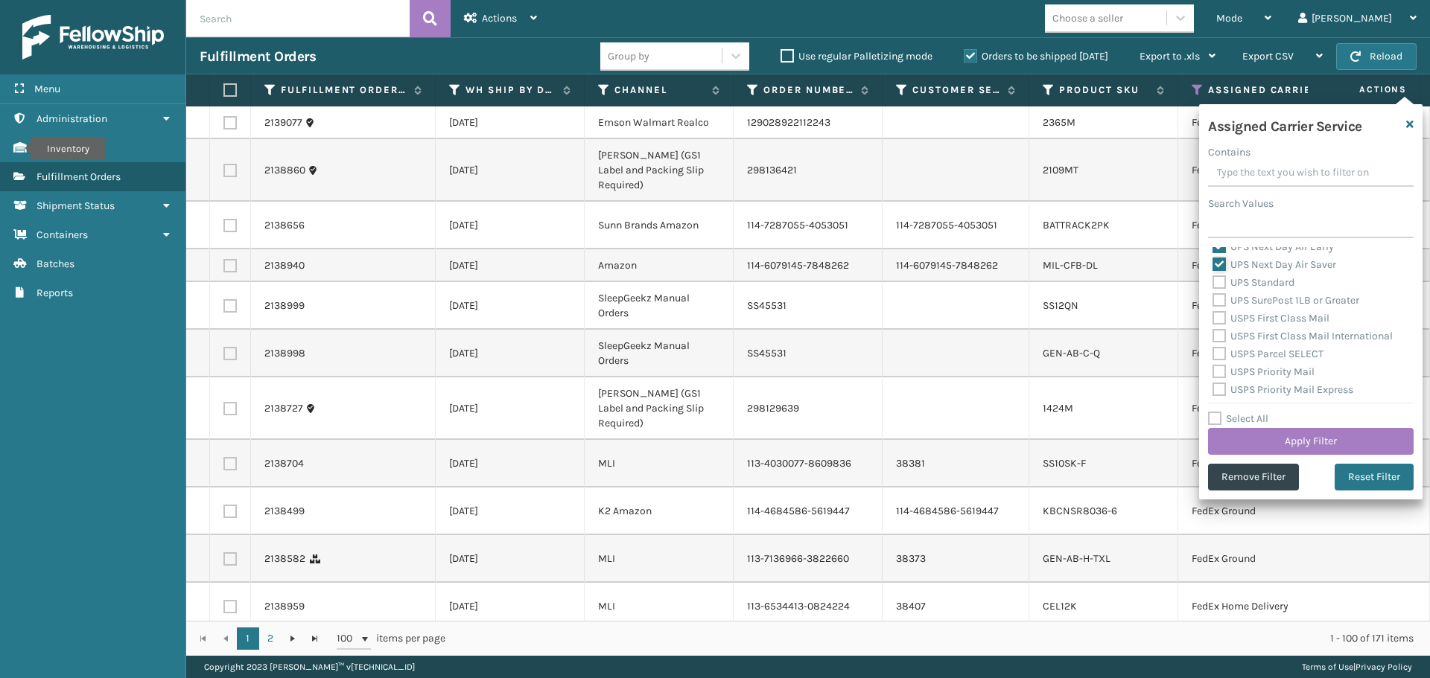
click at [1213, 266] on input "UPS Next Day Air Saver" at bounding box center [1212, 261] width 1 height 10
checkbox input "false"
click at [1219, 322] on label "UPS Next Day Air Early" at bounding box center [1272, 321] width 121 height 13
click at [1213, 322] on input "UPS Next Day Air Early" at bounding box center [1212, 318] width 1 height 10
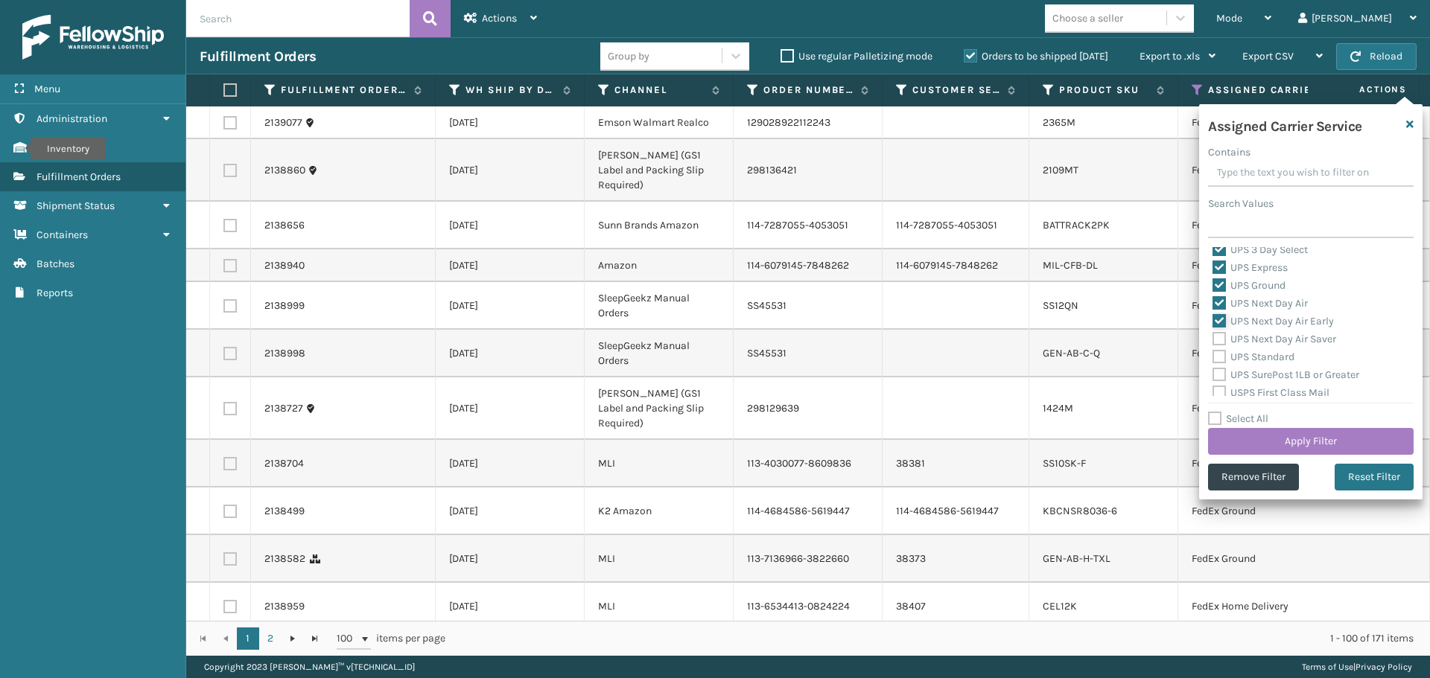
checkbox input "false"
click at [1218, 300] on label "UPS Next Day Air" at bounding box center [1259, 303] width 95 height 13
click at [1213, 300] on input "UPS Next Day Air" at bounding box center [1212, 300] width 1 height 10
checkbox input "false"
click at [1218, 287] on label "UPS Ground" at bounding box center [1248, 285] width 73 height 13
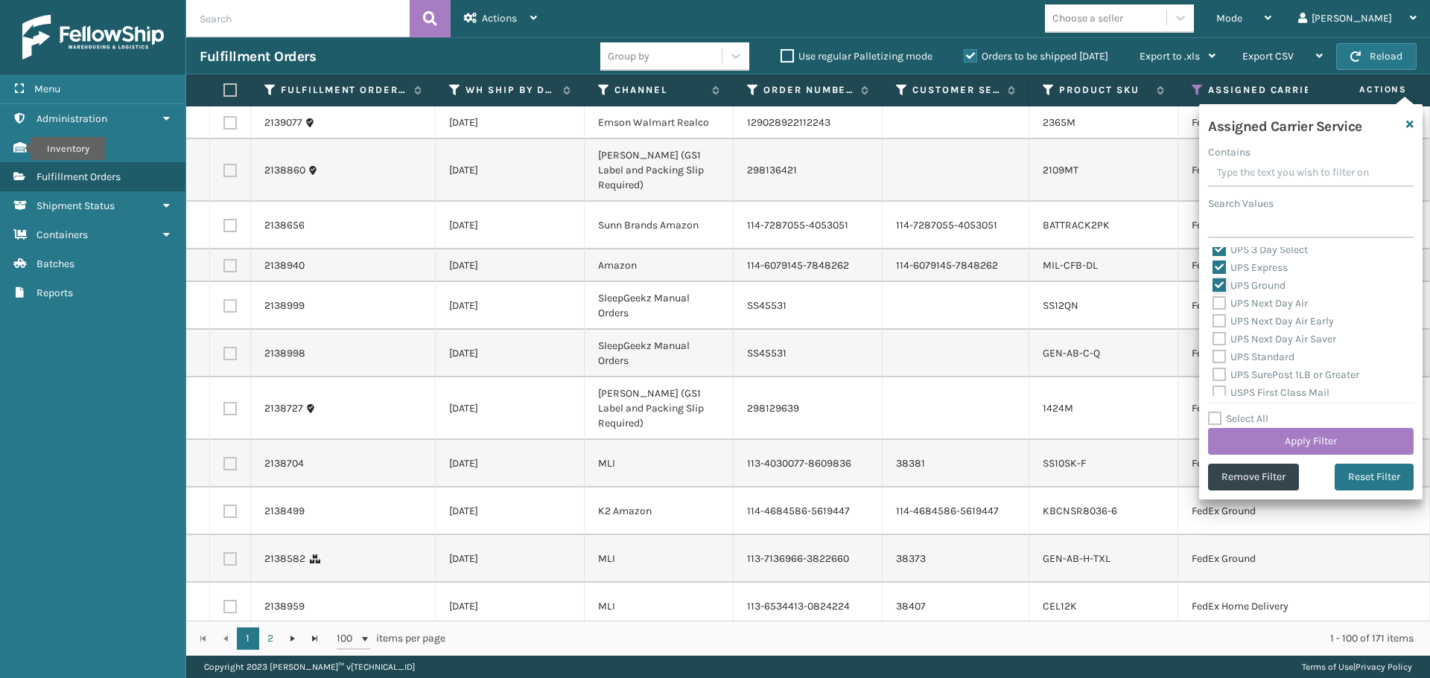
click at [1213, 287] on input "UPS Ground" at bounding box center [1212, 282] width 1 height 10
checkbox input "false"
click at [1216, 267] on label "UPS Express" at bounding box center [1249, 267] width 75 height 13
click at [1213, 267] on input "UPS Express" at bounding box center [1212, 264] width 1 height 10
checkbox input "false"
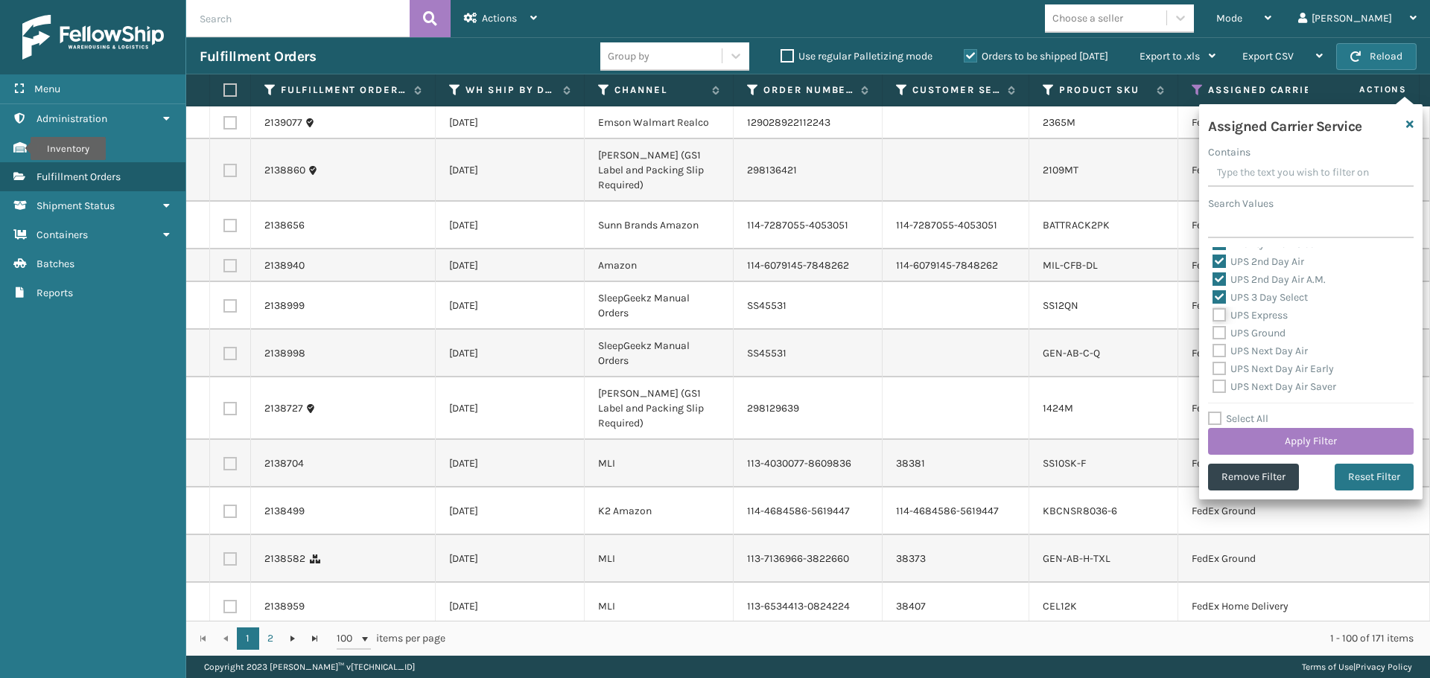
scroll to position [235, 0]
click at [1223, 328] on label "UPS 3 Day Select" at bounding box center [1259, 324] width 95 height 13
click at [1213, 325] on input "UPS 3 Day Select" at bounding box center [1212, 321] width 1 height 10
checkbox input "false"
click at [1216, 306] on label "UPS 2nd Day Air A.M." at bounding box center [1268, 306] width 113 height 13
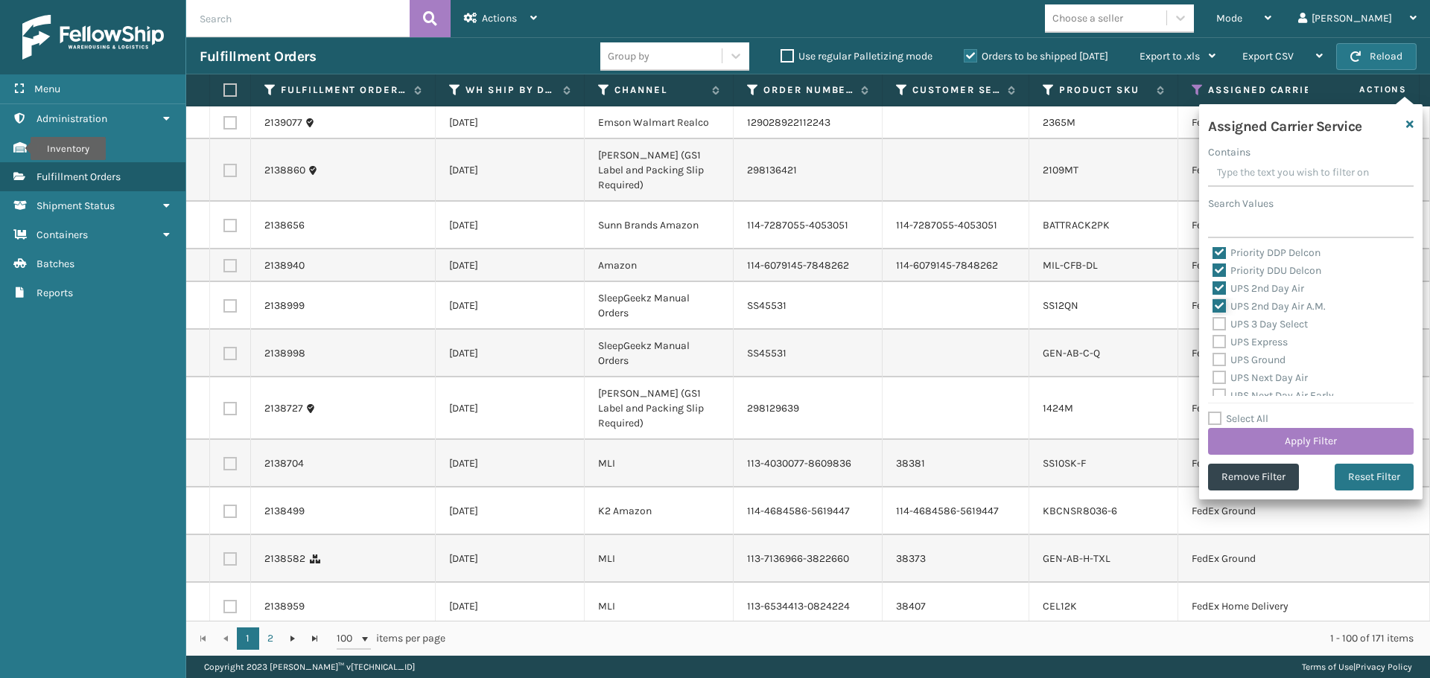
click at [1213, 306] on input "UPS 2nd Day Air A.M." at bounding box center [1212, 303] width 1 height 10
checkbox input "false"
click at [1218, 293] on label "UPS 2nd Day Air" at bounding box center [1258, 288] width 92 height 13
click at [1213, 290] on input "UPS 2nd Day Air" at bounding box center [1212, 285] width 1 height 10
checkbox input "false"
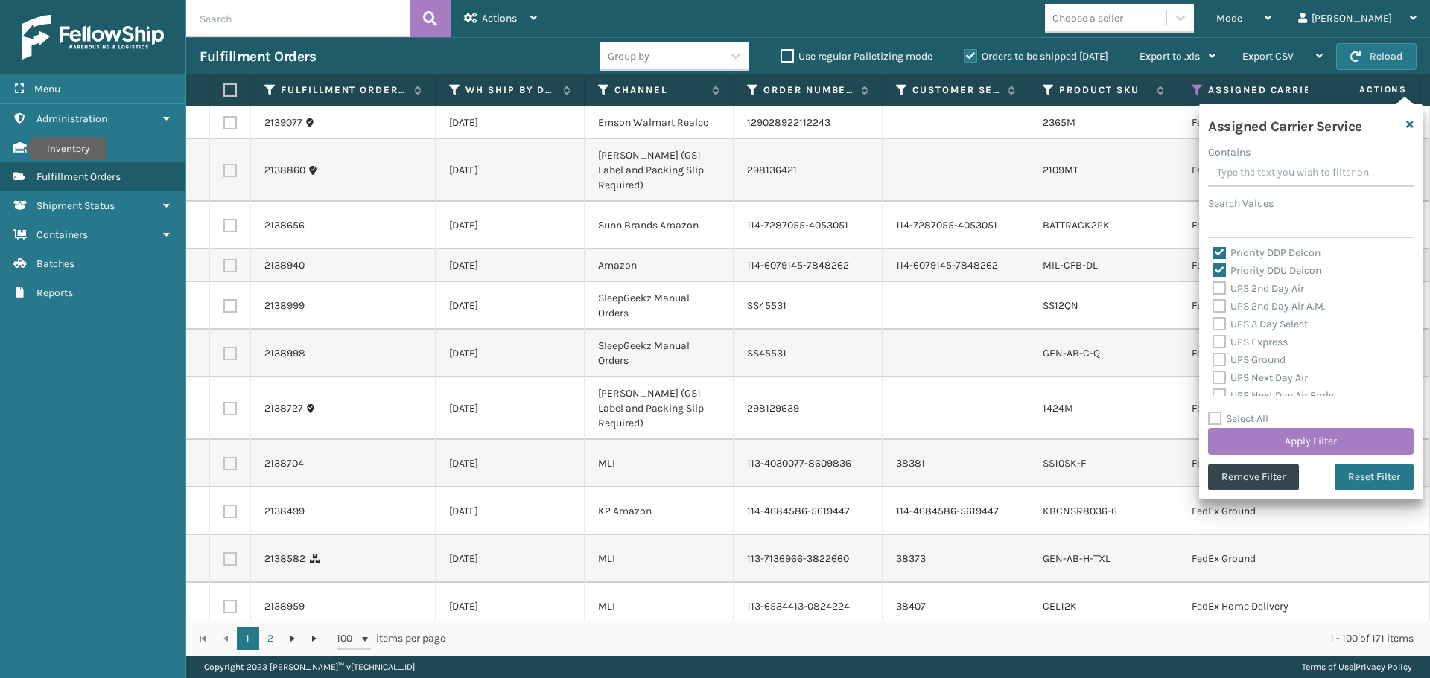
click at [1219, 275] on label "Priority DDU Delcon" at bounding box center [1266, 270] width 109 height 13
click at [1213, 272] on input "Priority DDU Delcon" at bounding box center [1212, 267] width 1 height 10
checkbox input "false"
click at [1218, 257] on label "Priority DDP Delcon" at bounding box center [1266, 252] width 108 height 13
click at [1213, 254] on input "Priority DDP Delcon" at bounding box center [1212, 249] width 1 height 10
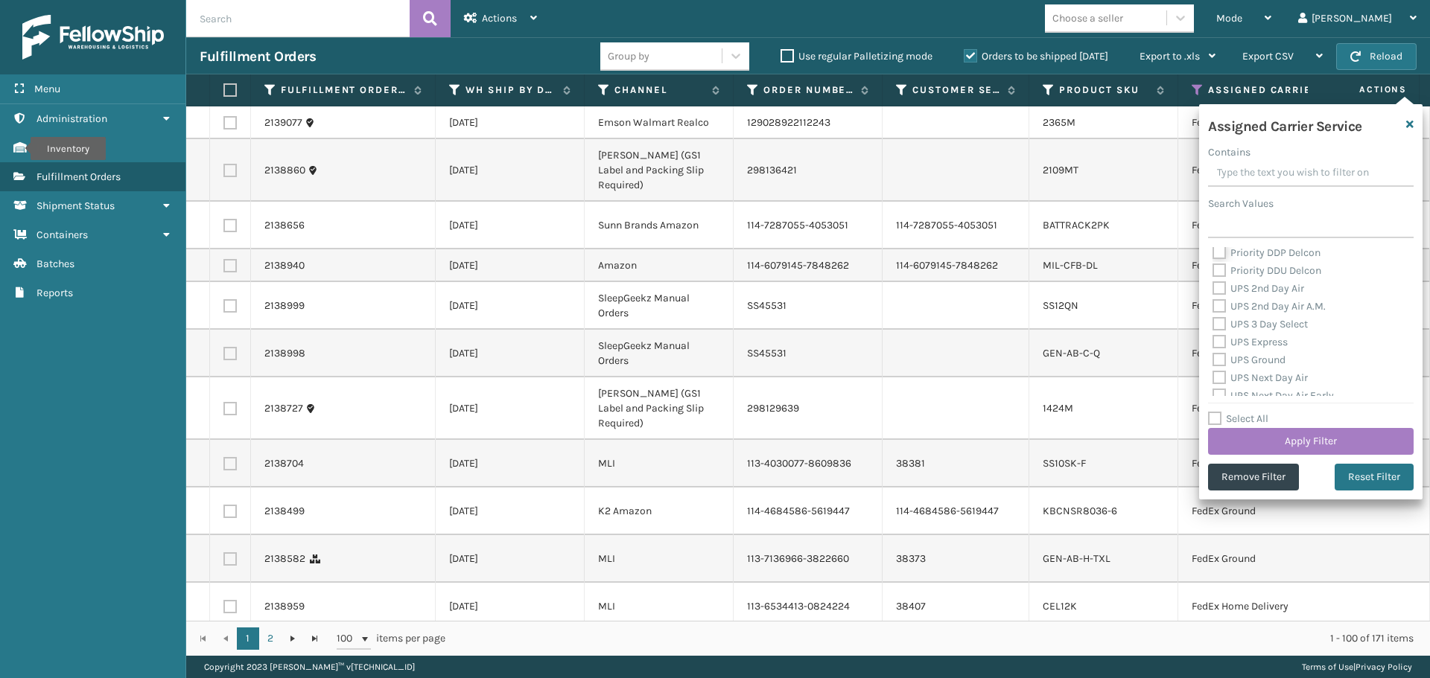
checkbox input "false"
click at [1222, 310] on label "OnTrac Ground" at bounding box center [1255, 312] width 86 height 13
click at [1213, 310] on input "OnTrac Ground" at bounding box center [1212, 309] width 1 height 10
checkbox input "false"
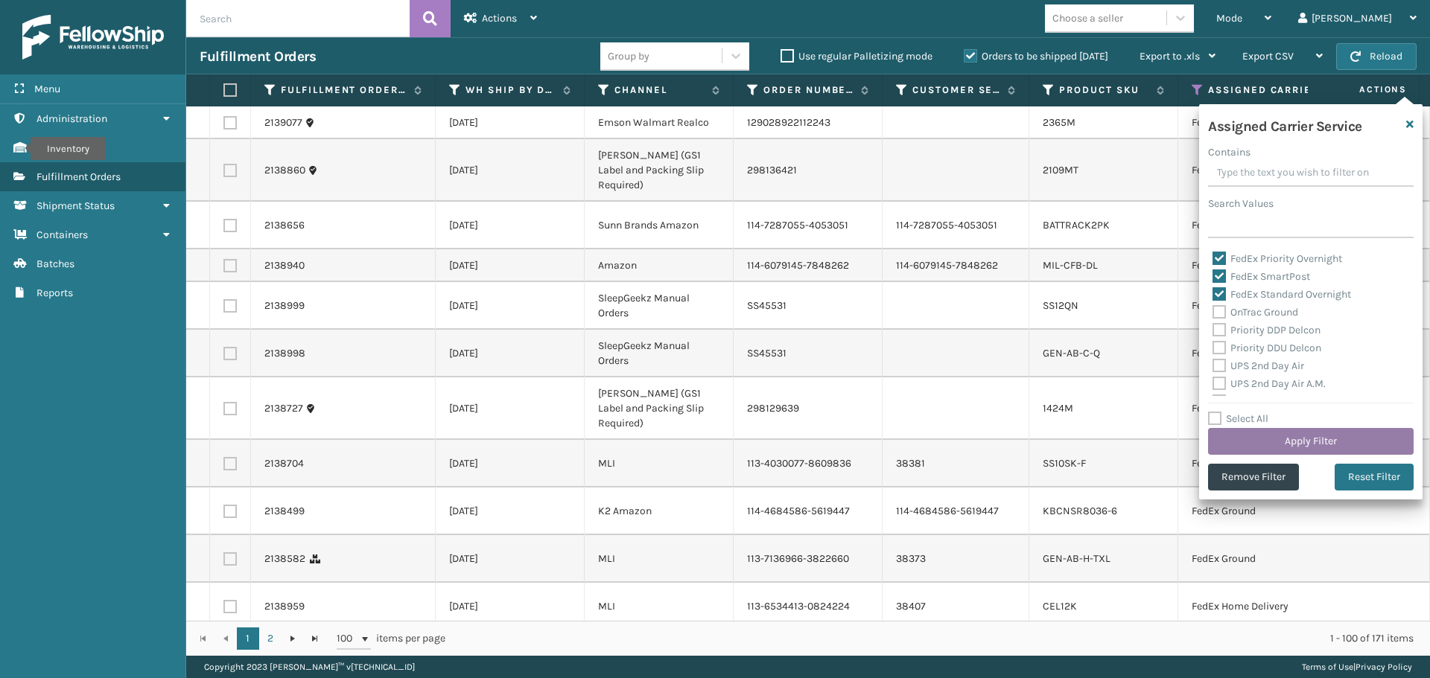
click at [1297, 440] on button "Apply Filter" at bounding box center [1311, 441] width 206 height 27
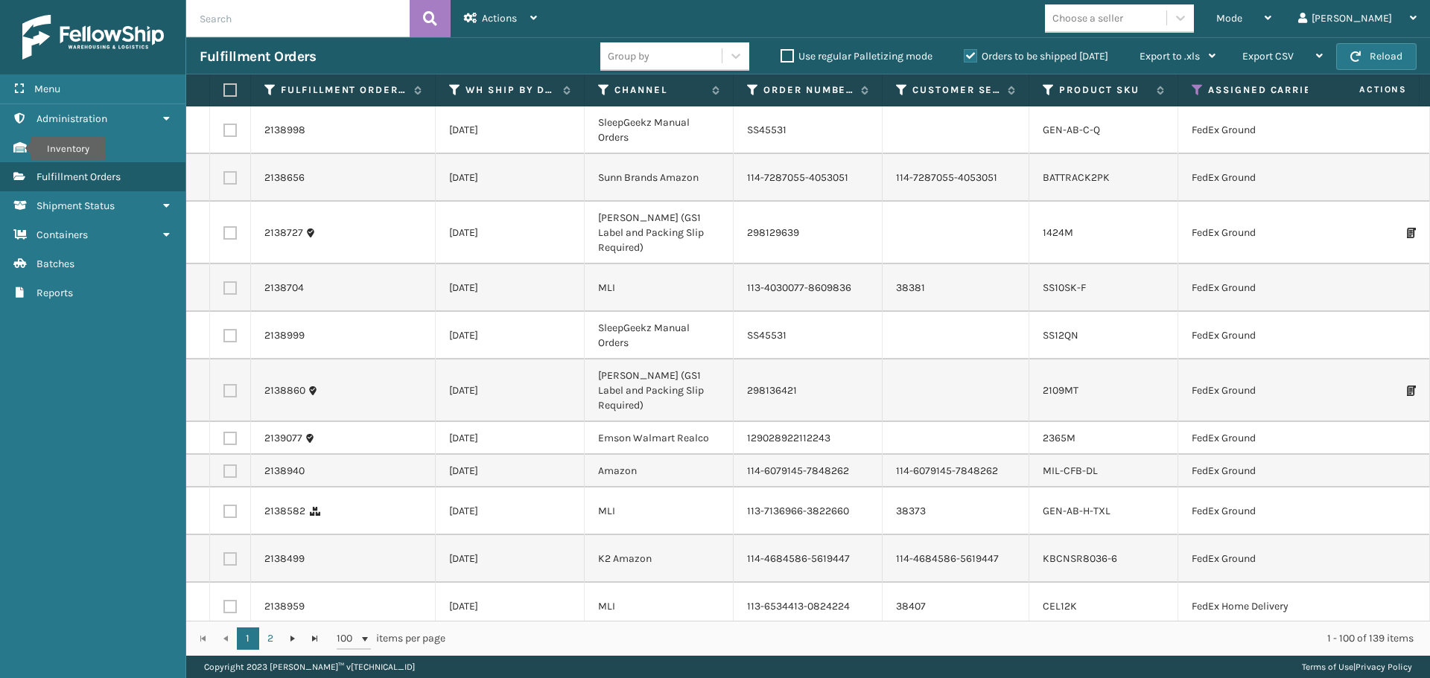
click at [1123, 20] on div "Choose a seller" at bounding box center [1087, 18] width 71 height 16
type input "EMSON"
click at [1151, 53] on div "Emson" at bounding box center [1119, 56] width 149 height 28
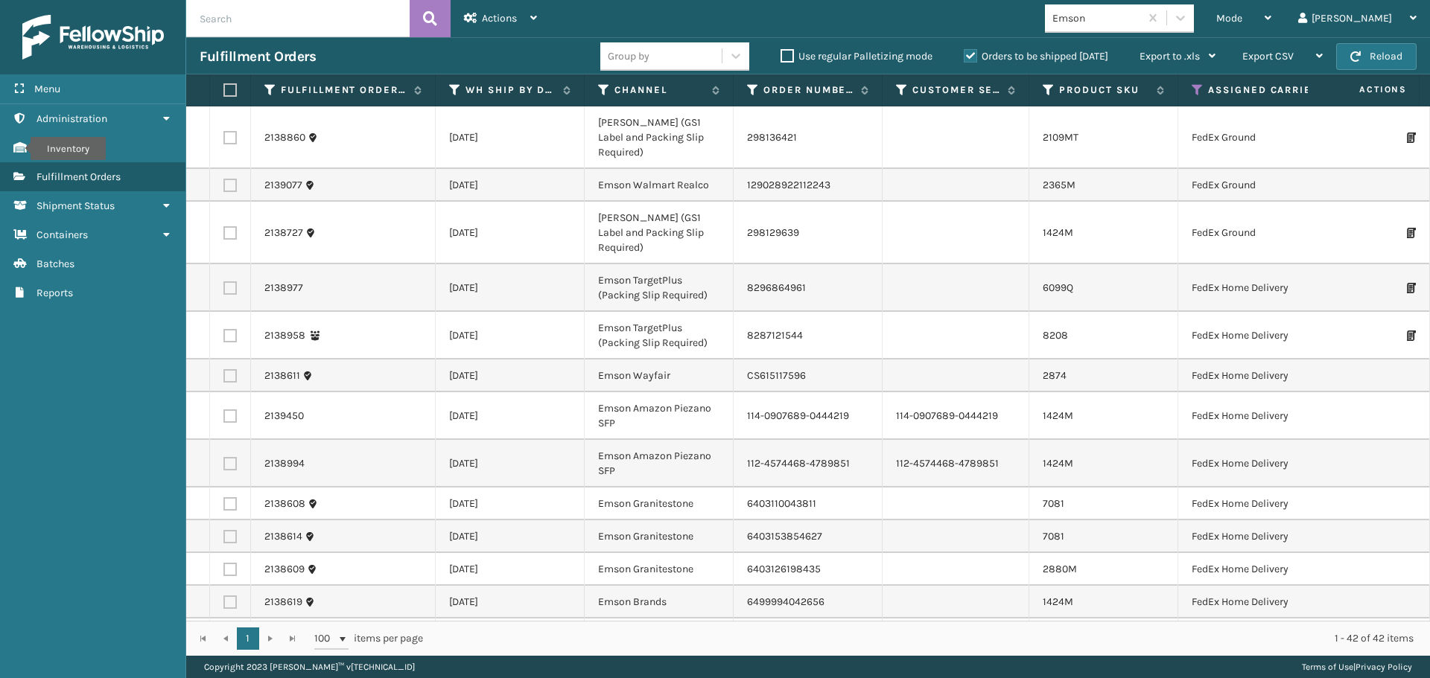
click at [232, 89] on label at bounding box center [227, 89] width 9 height 13
click at [224, 89] on input "checkbox" at bounding box center [223, 91] width 1 height 10
checkbox input "true"
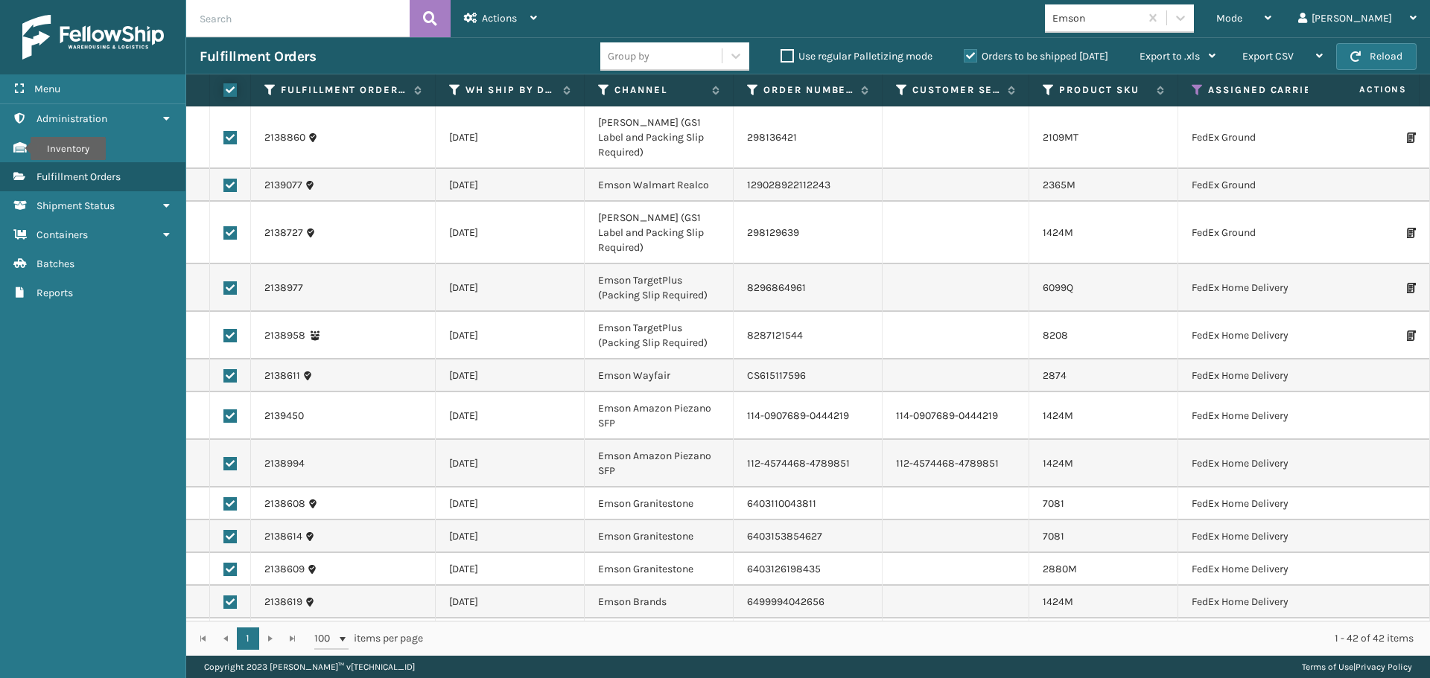
checkbox input "true"
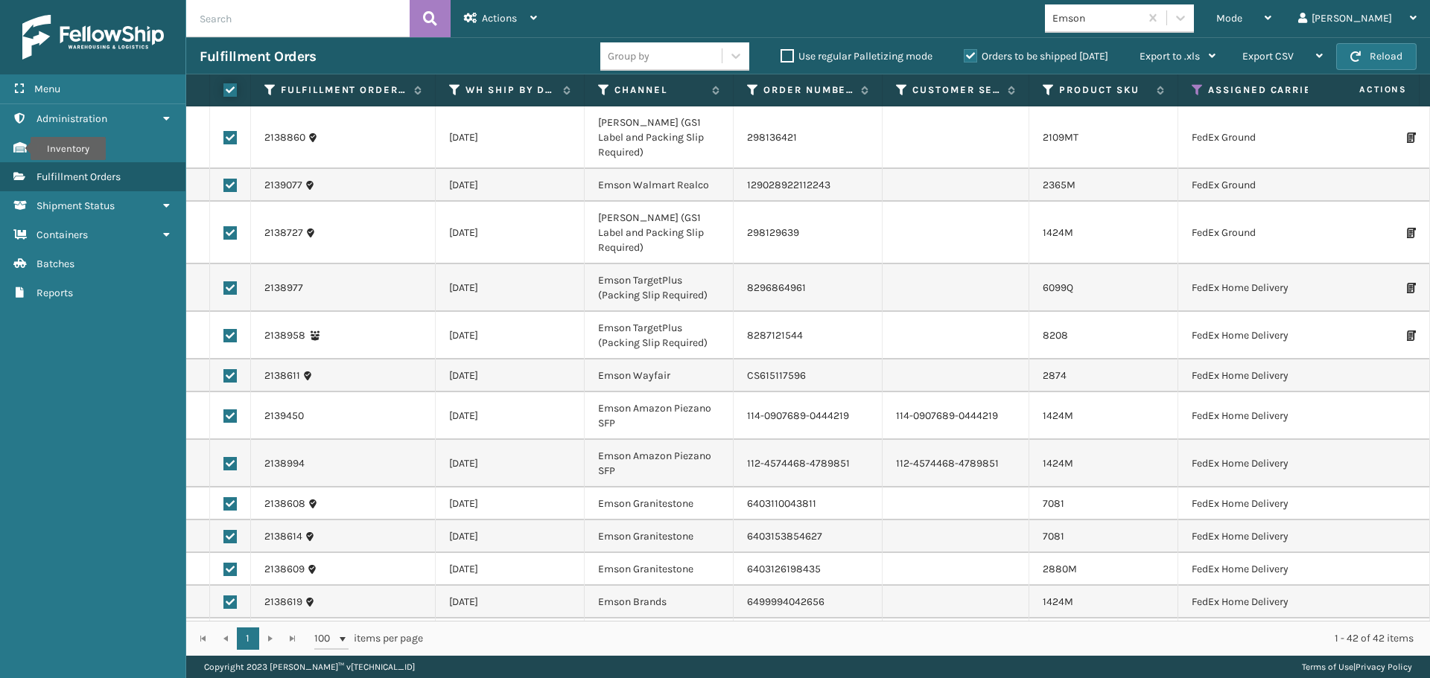
checkbox input "true"
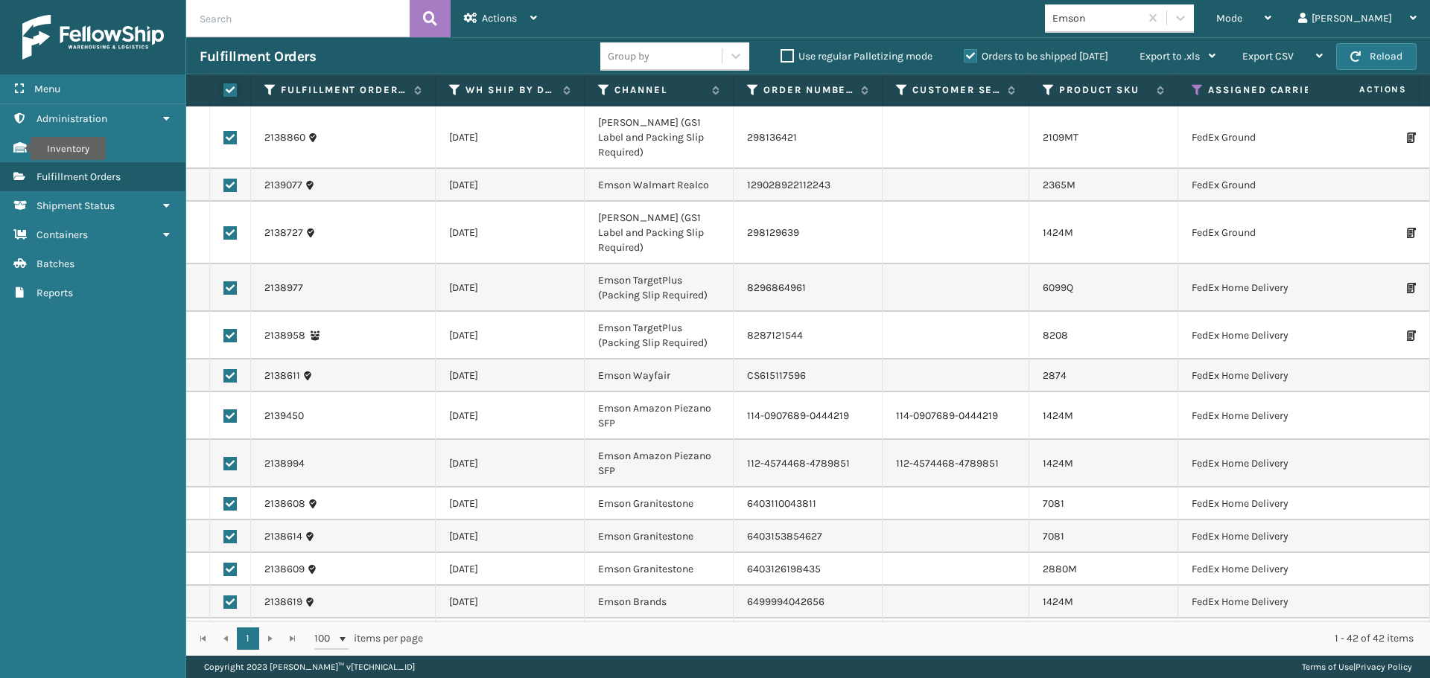
checkbox input "true"
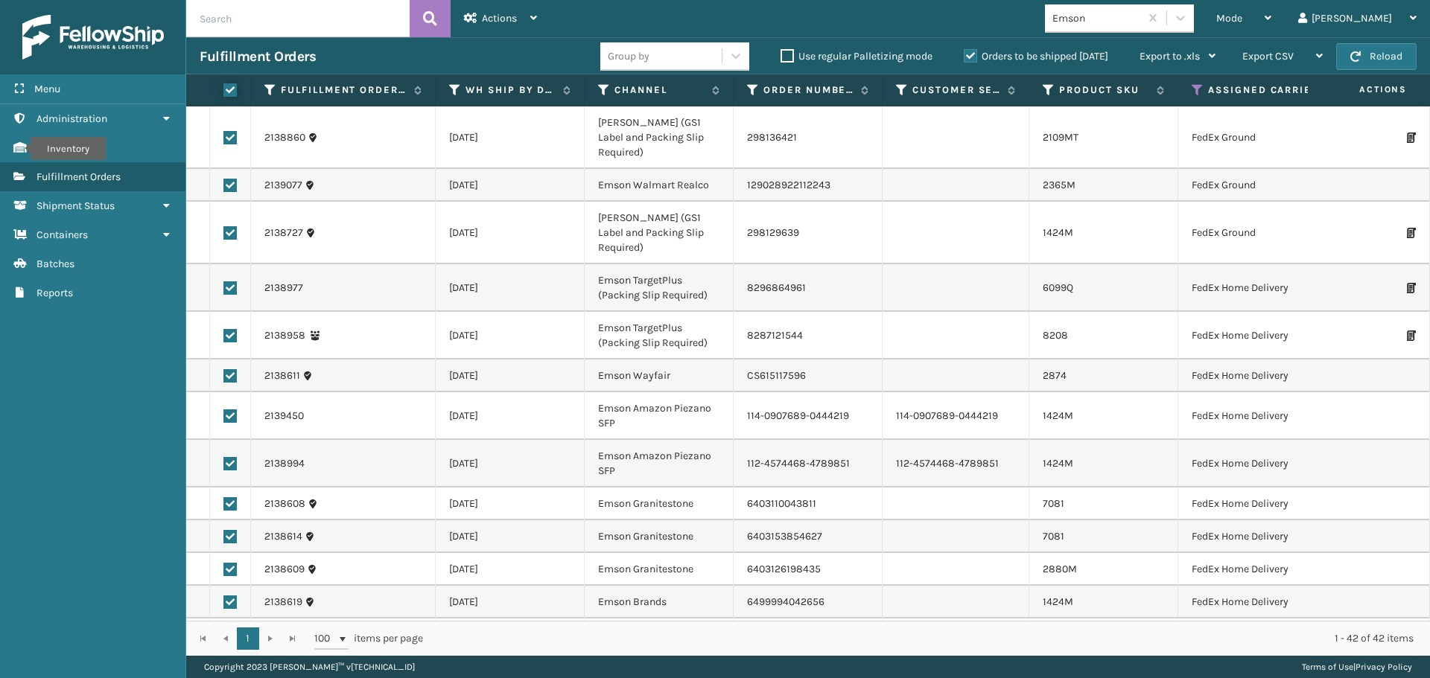
checkbox input "true"
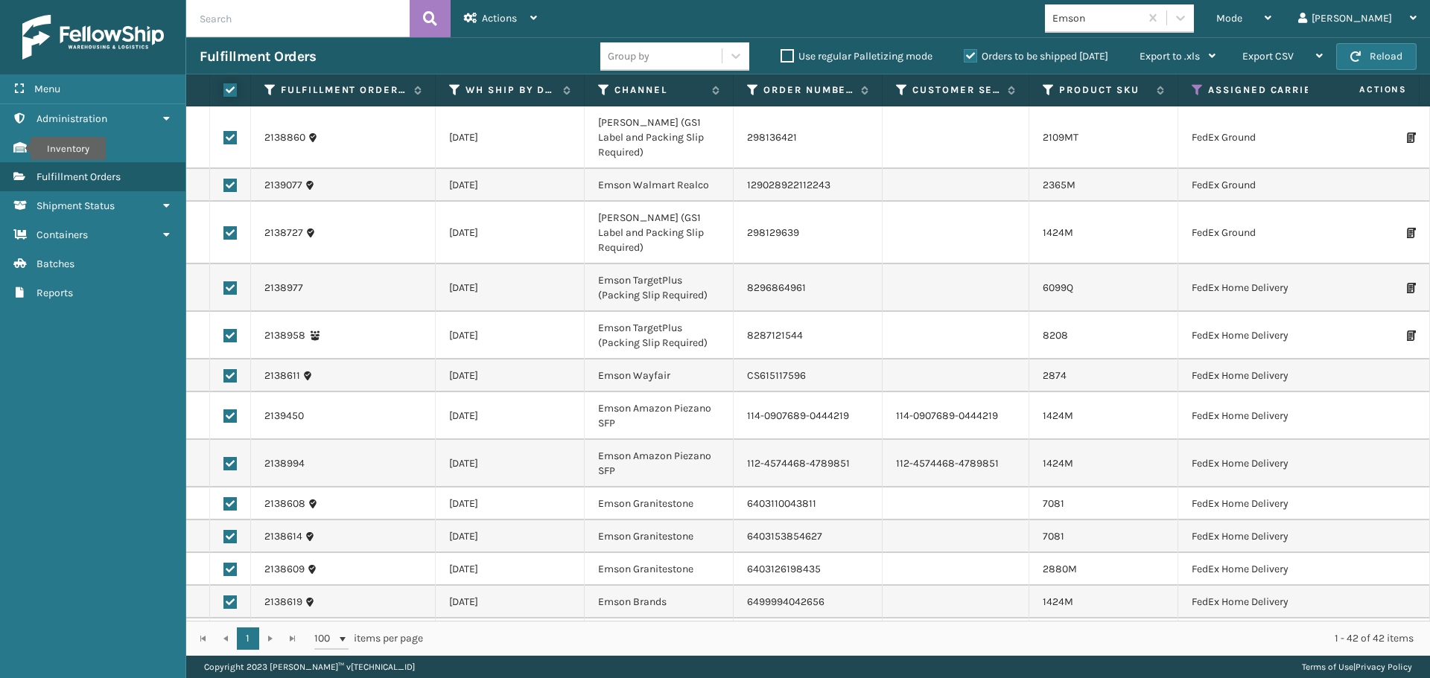
checkbox input "true"
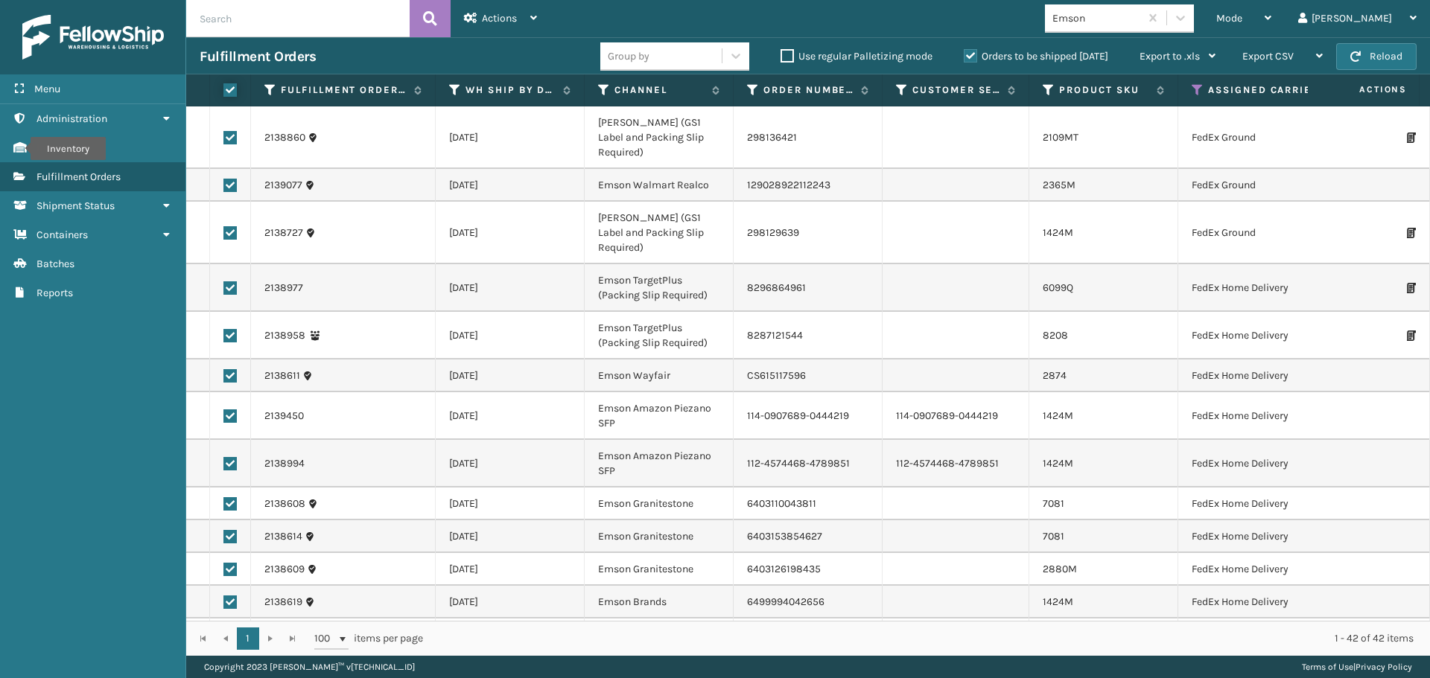
checkbox input "true"
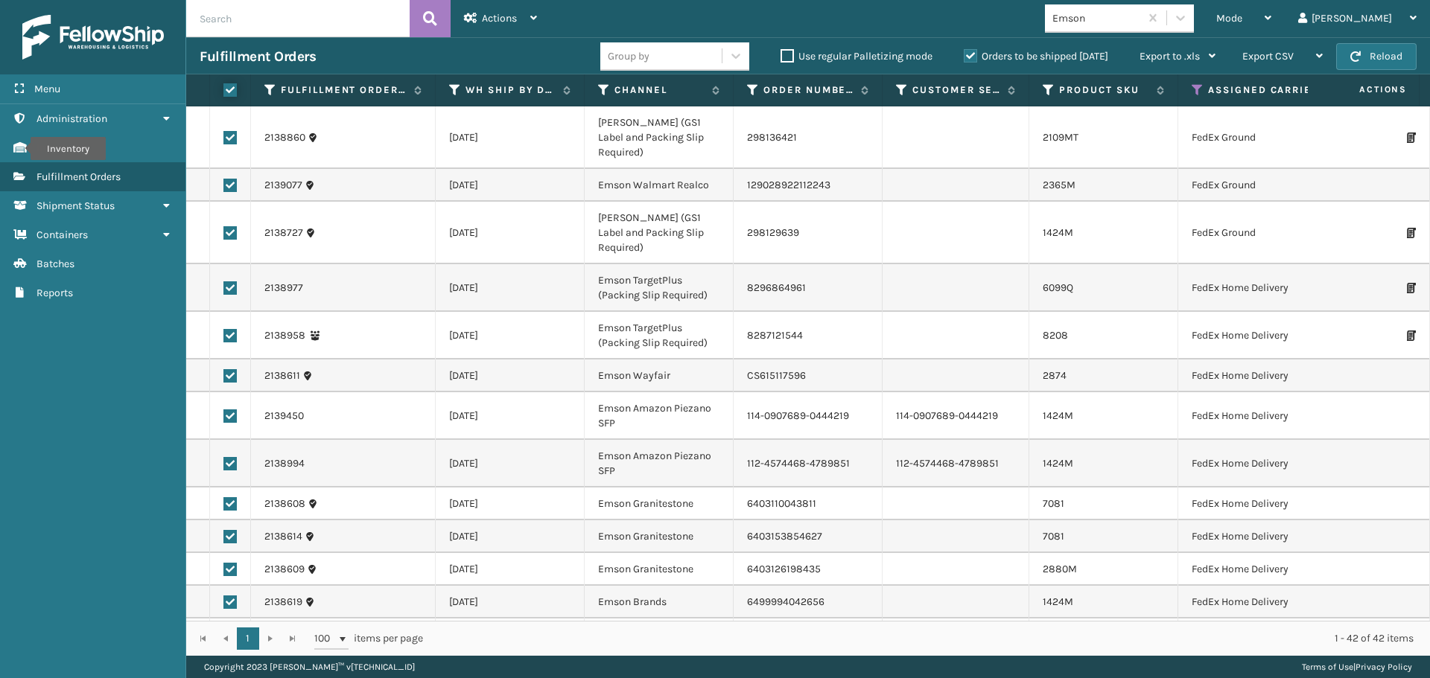
checkbox input "true"
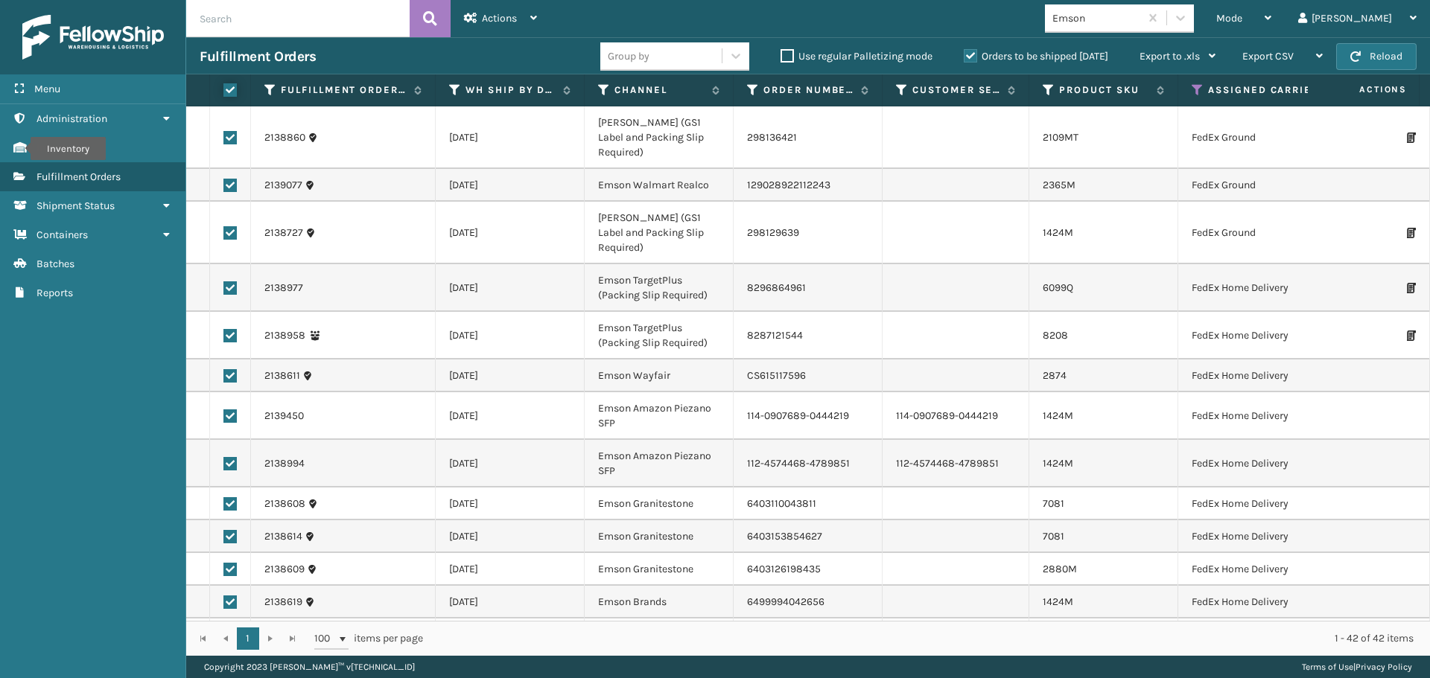
checkbox input "true"
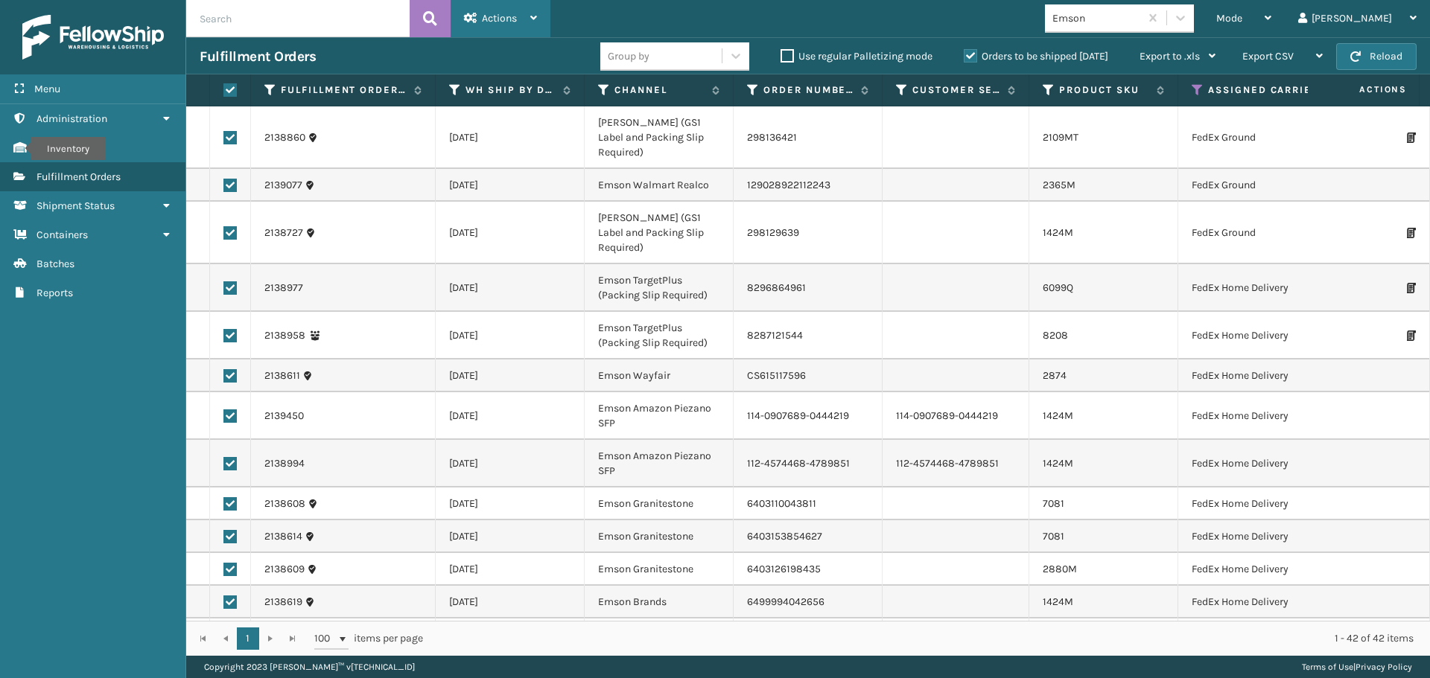
click at [507, 9] on div "Actions" at bounding box center [500, 18] width 73 height 37
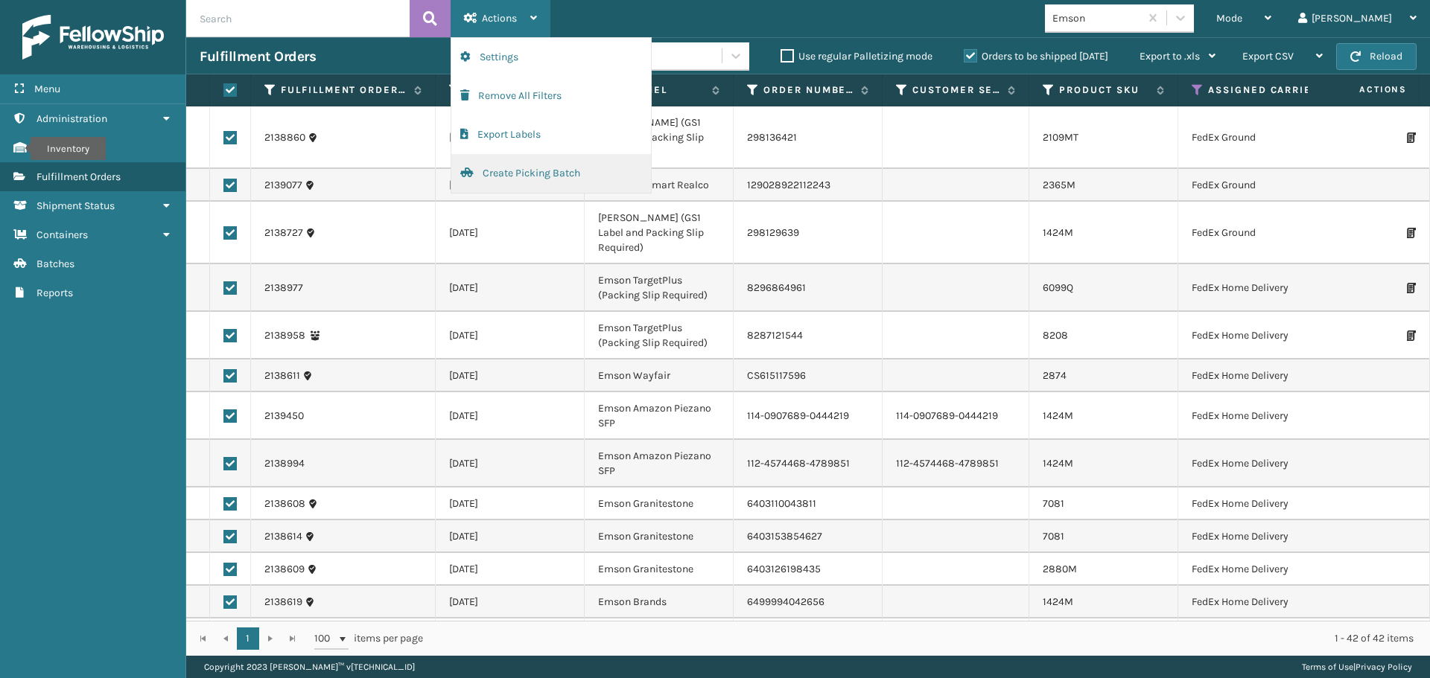
click at [523, 168] on button "Create Picking Batch" at bounding box center [551, 173] width 200 height 39
